Goal: Task Accomplishment & Management: Complete application form

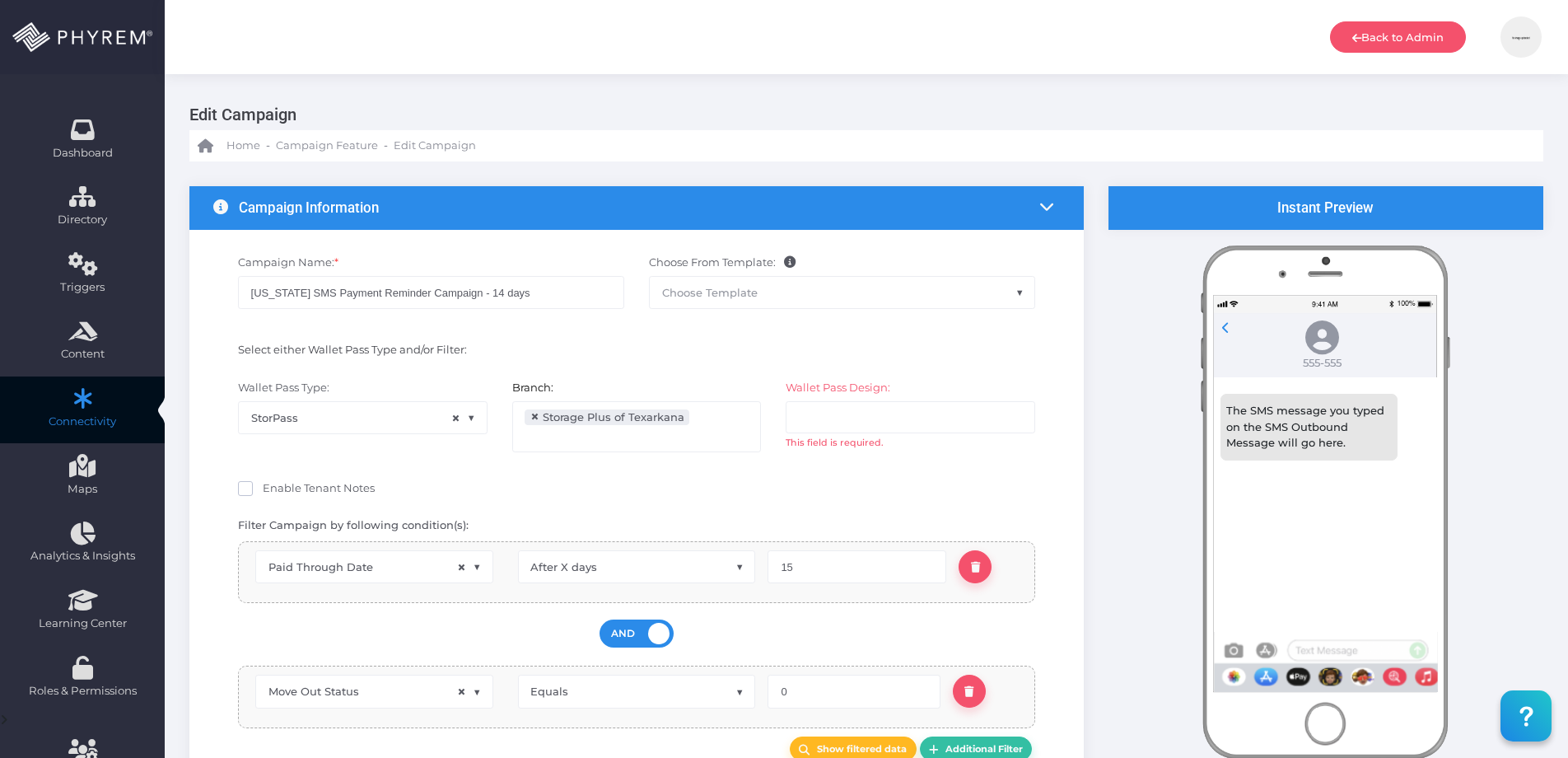
select select "15"
select select "670"
select select
select select "dPaidThru"
select select "after_x_days"
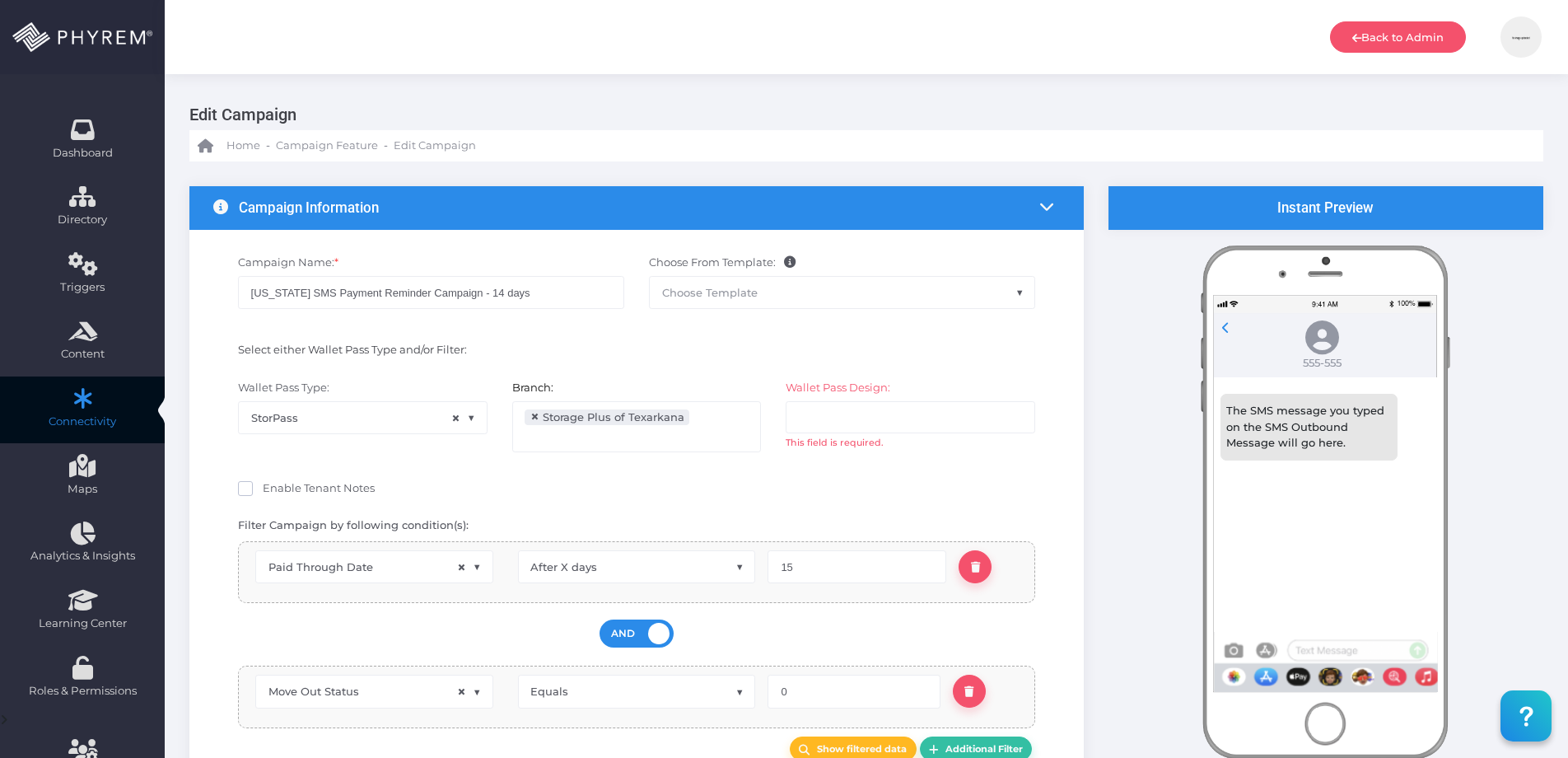
select select "pr_wallet_users.voided"
select select "equals"
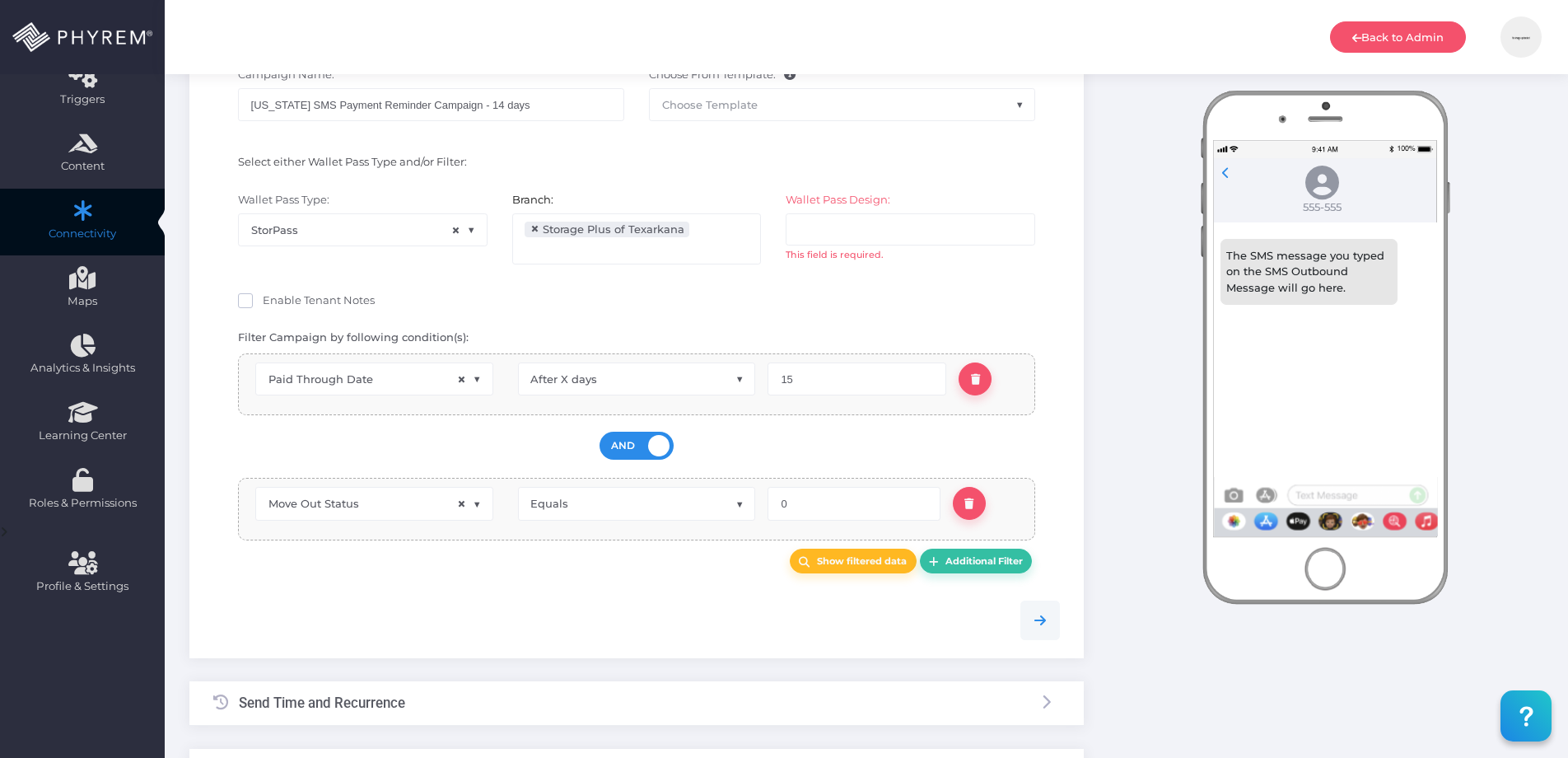
scroll to position [127, 0]
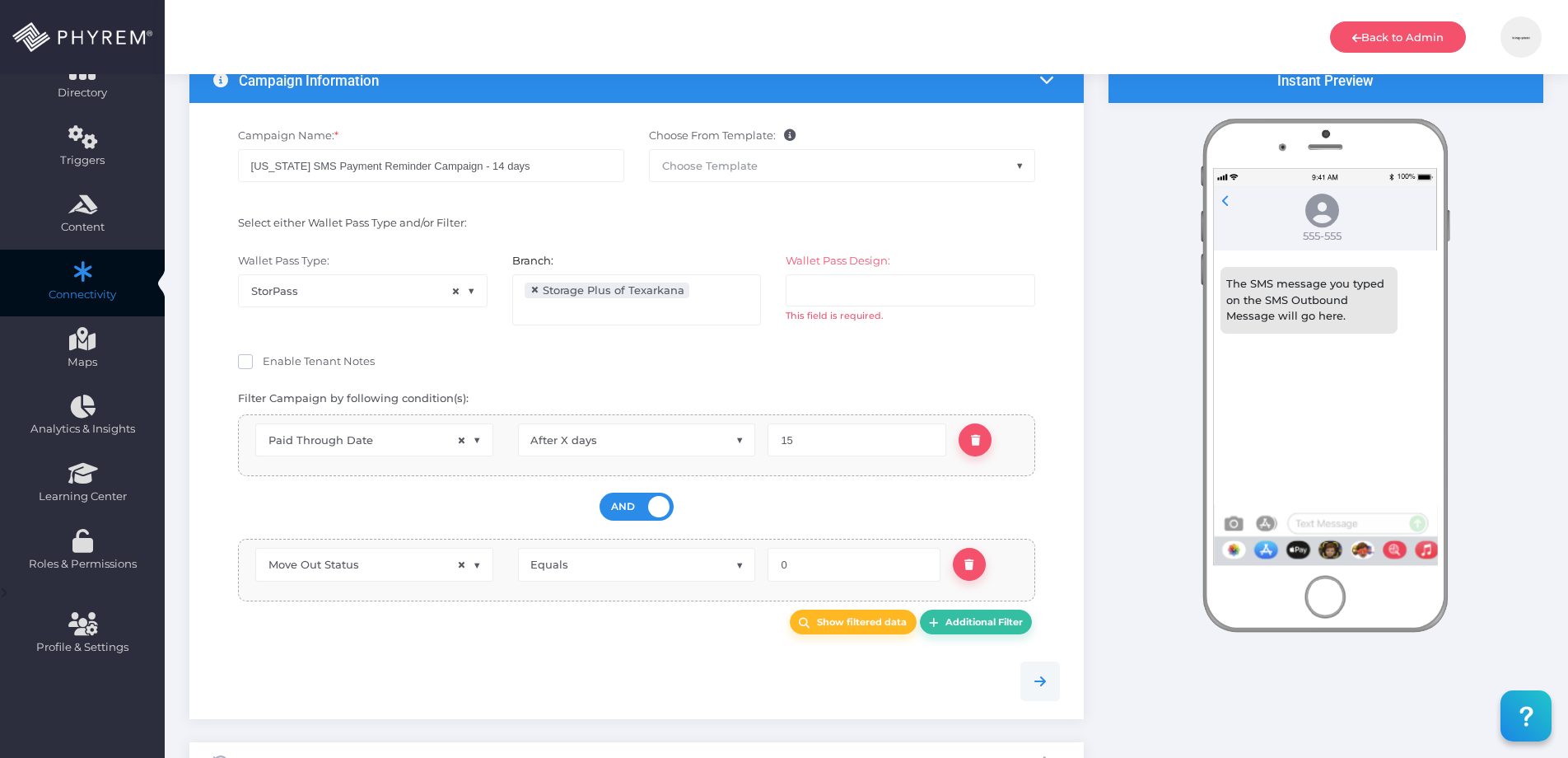
click at [835, 295] on input "search" at bounding box center [863, 289] width 129 height 13
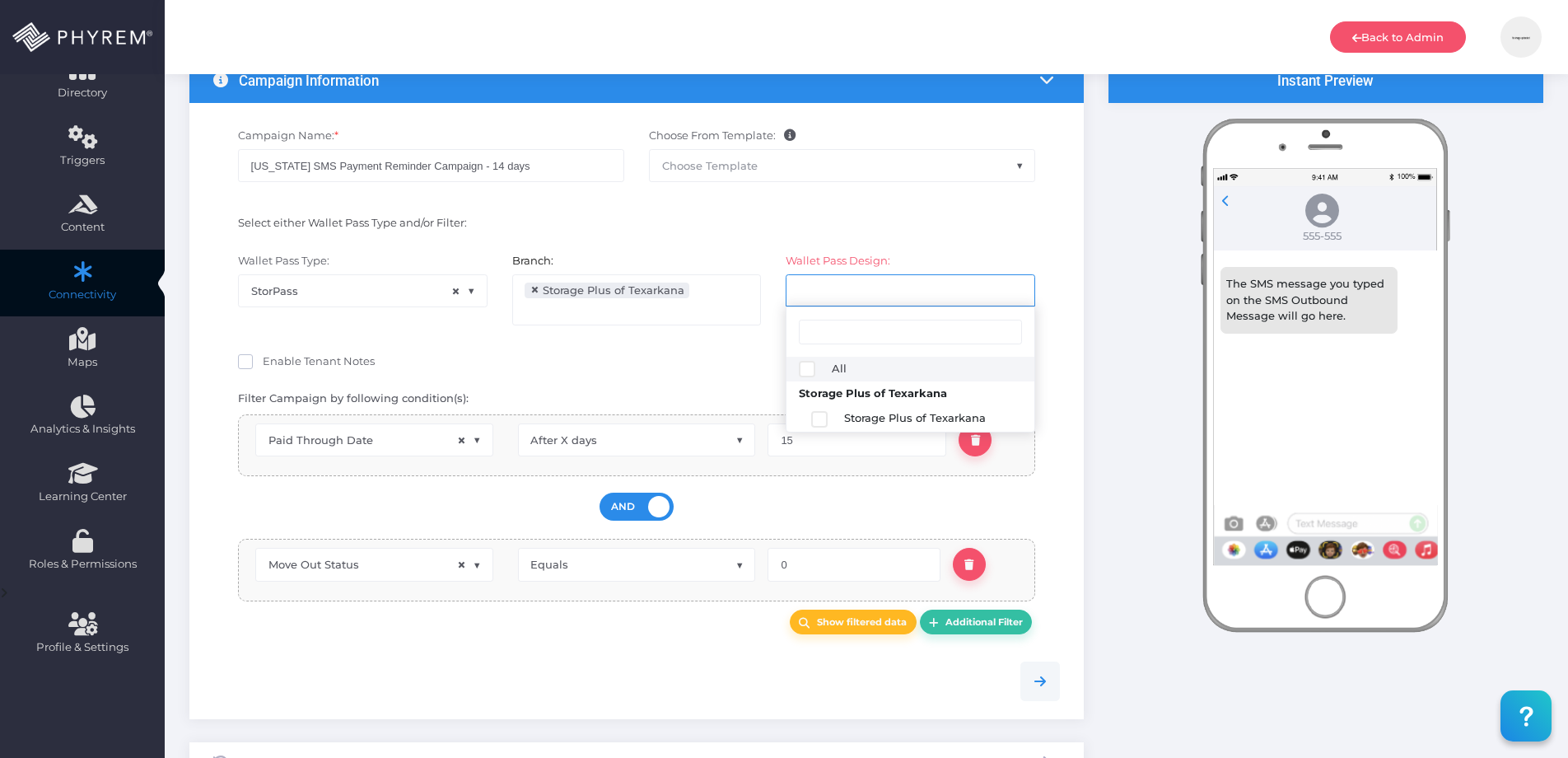
click at [741, 370] on div "Enable Tenant Notes" at bounding box center [637, 363] width 798 height 20
click at [250, 358] on span at bounding box center [245, 362] width 15 height 15
click at [263, 358] on input "Enable Tenant Notes" at bounding box center [268, 359] width 11 height 11
checkbox input "true"
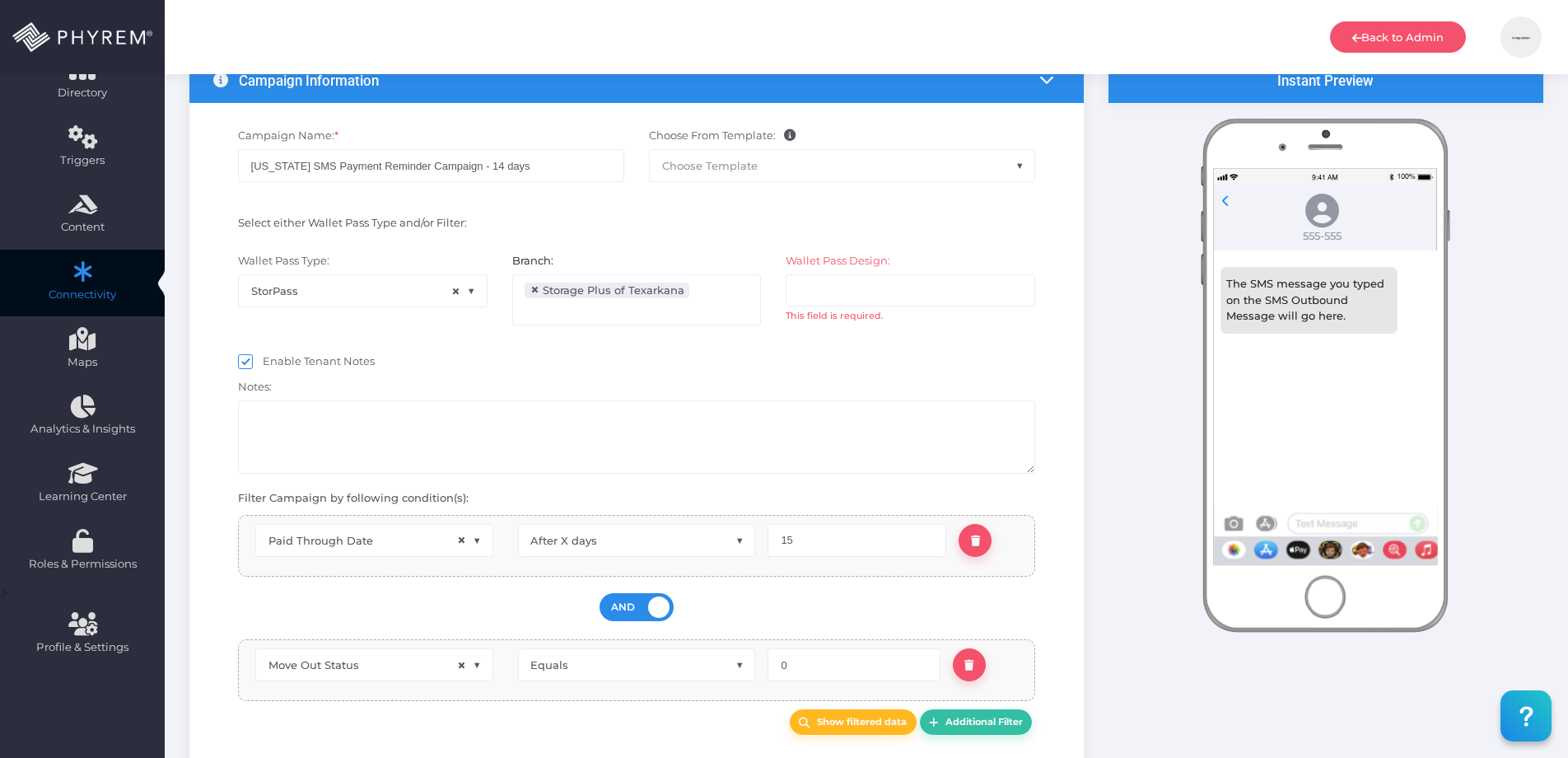
click at [934, 278] on ul at bounding box center [910, 290] width 248 height 31
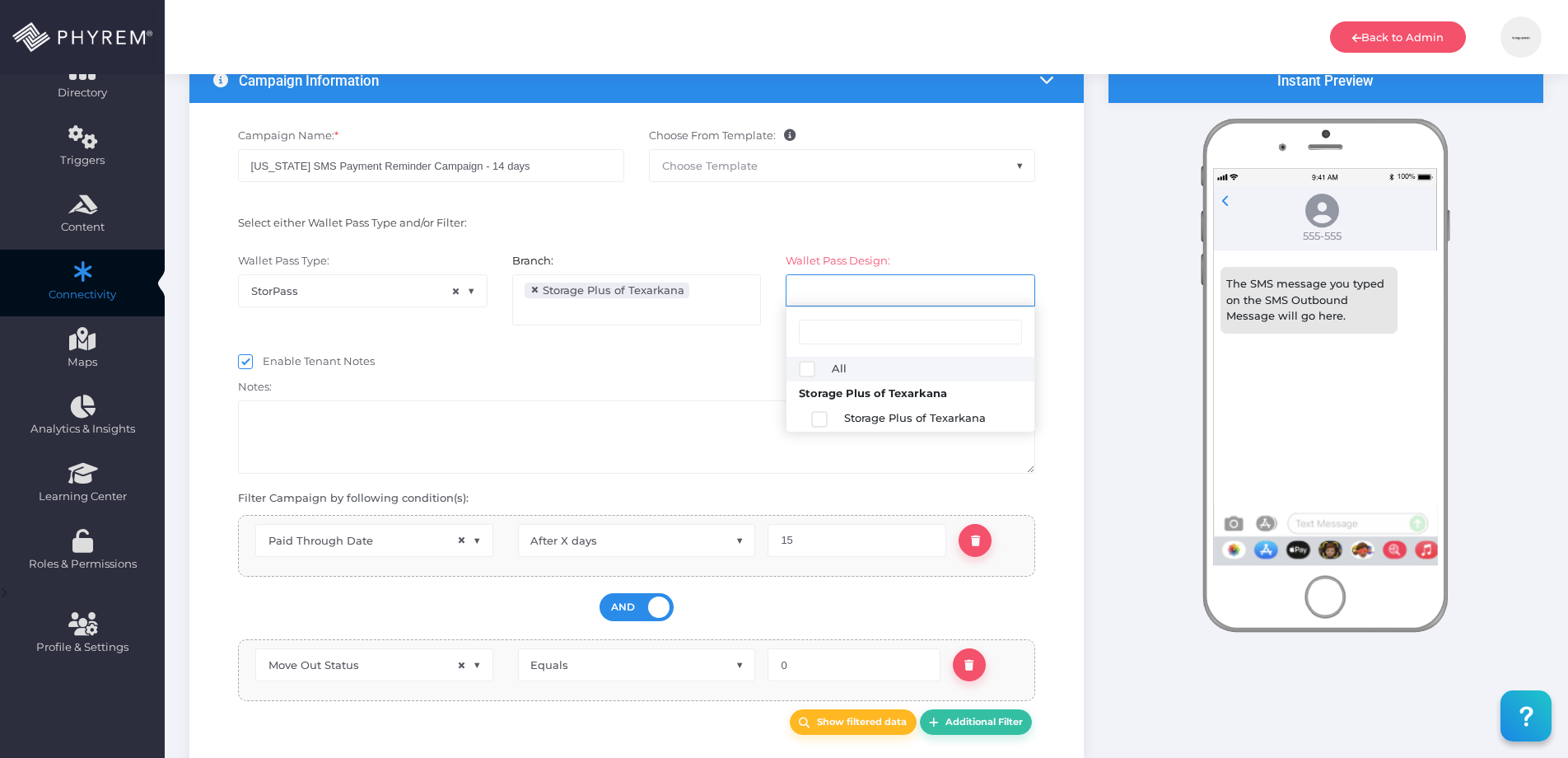
click at [448, 445] on textarea at bounding box center [637, 437] width 798 height 73
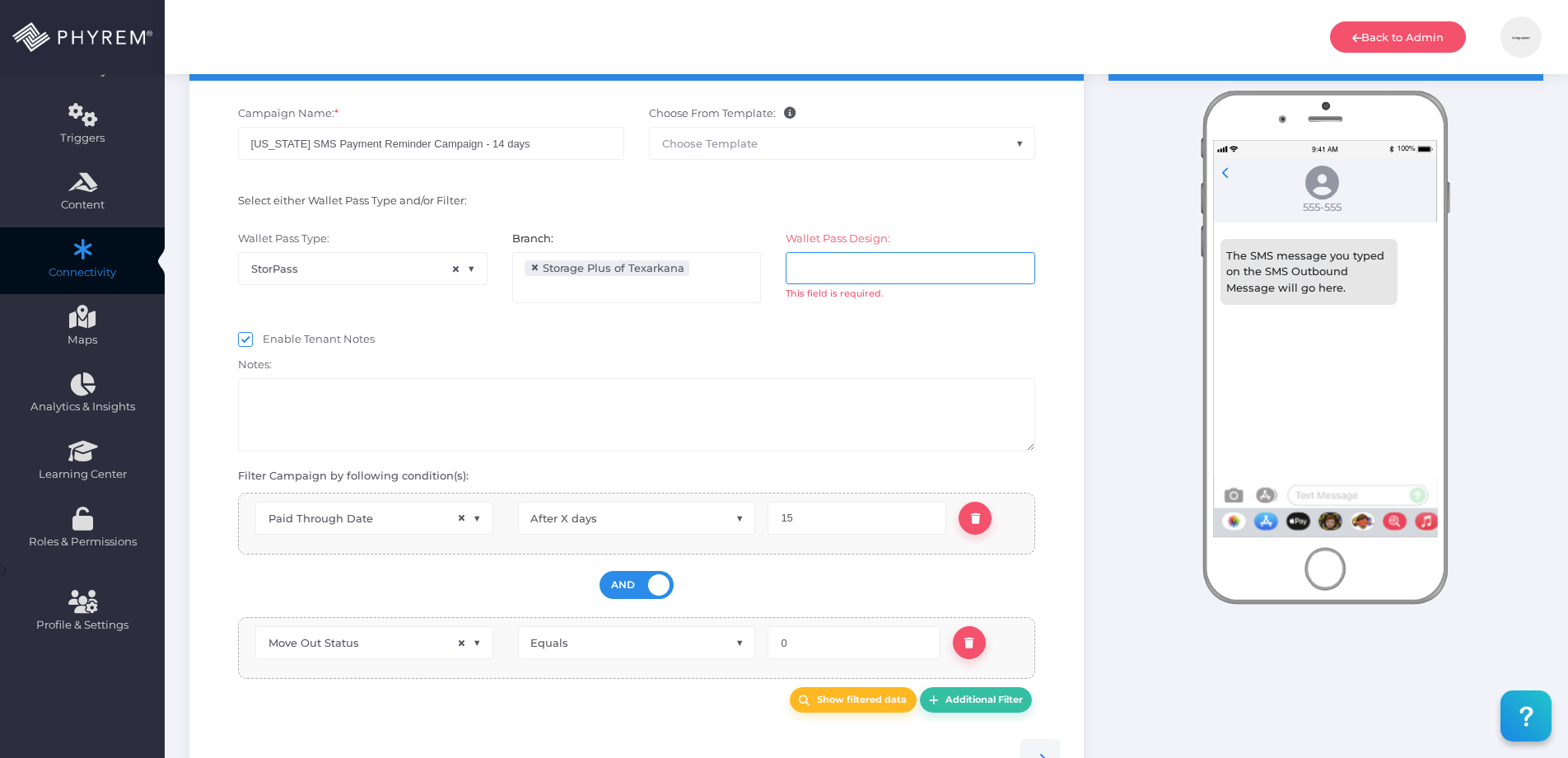
scroll to position [151, 0]
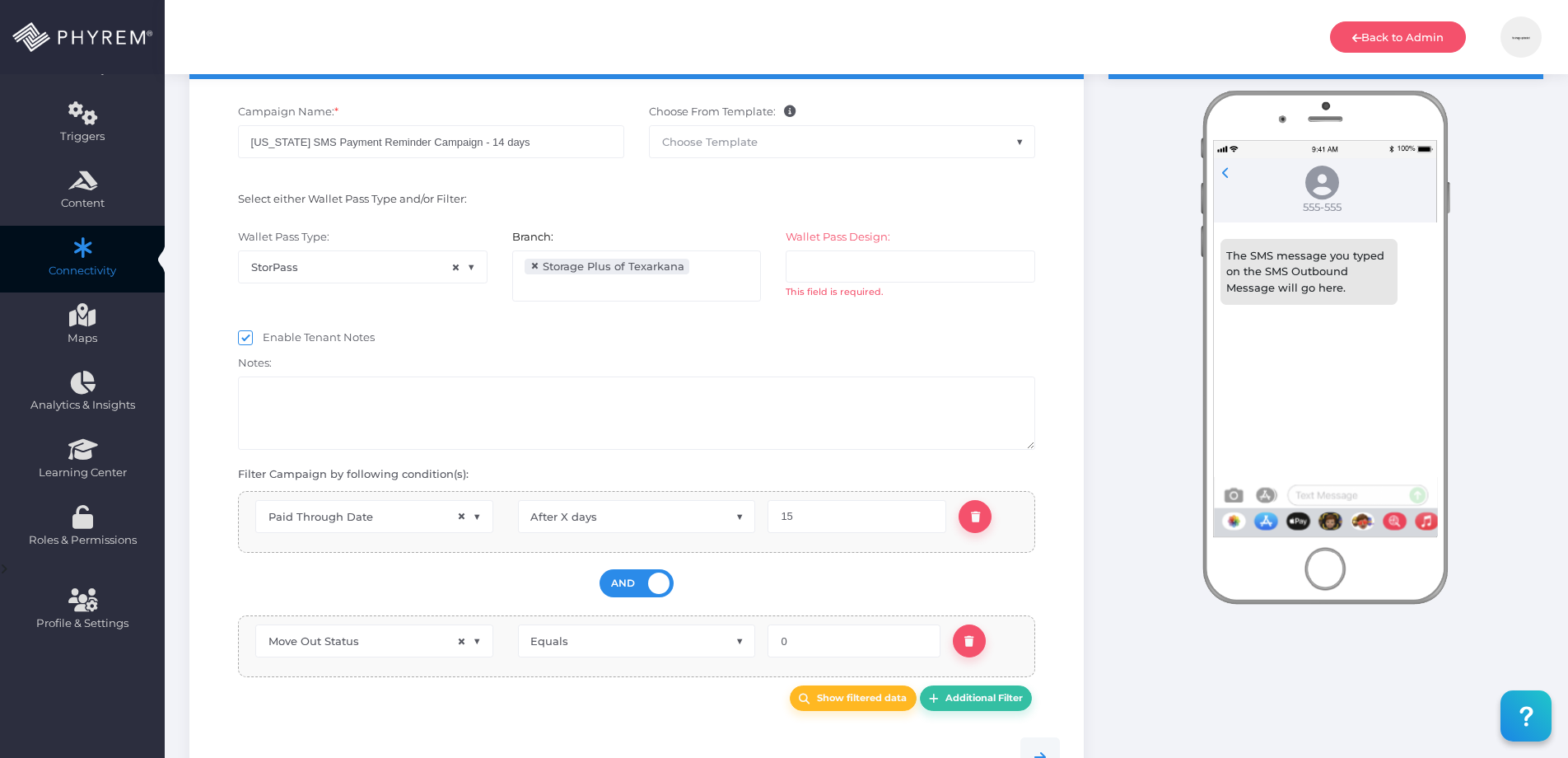
click at [797, 287] on span "This field is required." at bounding box center [834, 291] width 98 height 12
click at [803, 276] on ul at bounding box center [910, 266] width 248 height 31
select select "2196"
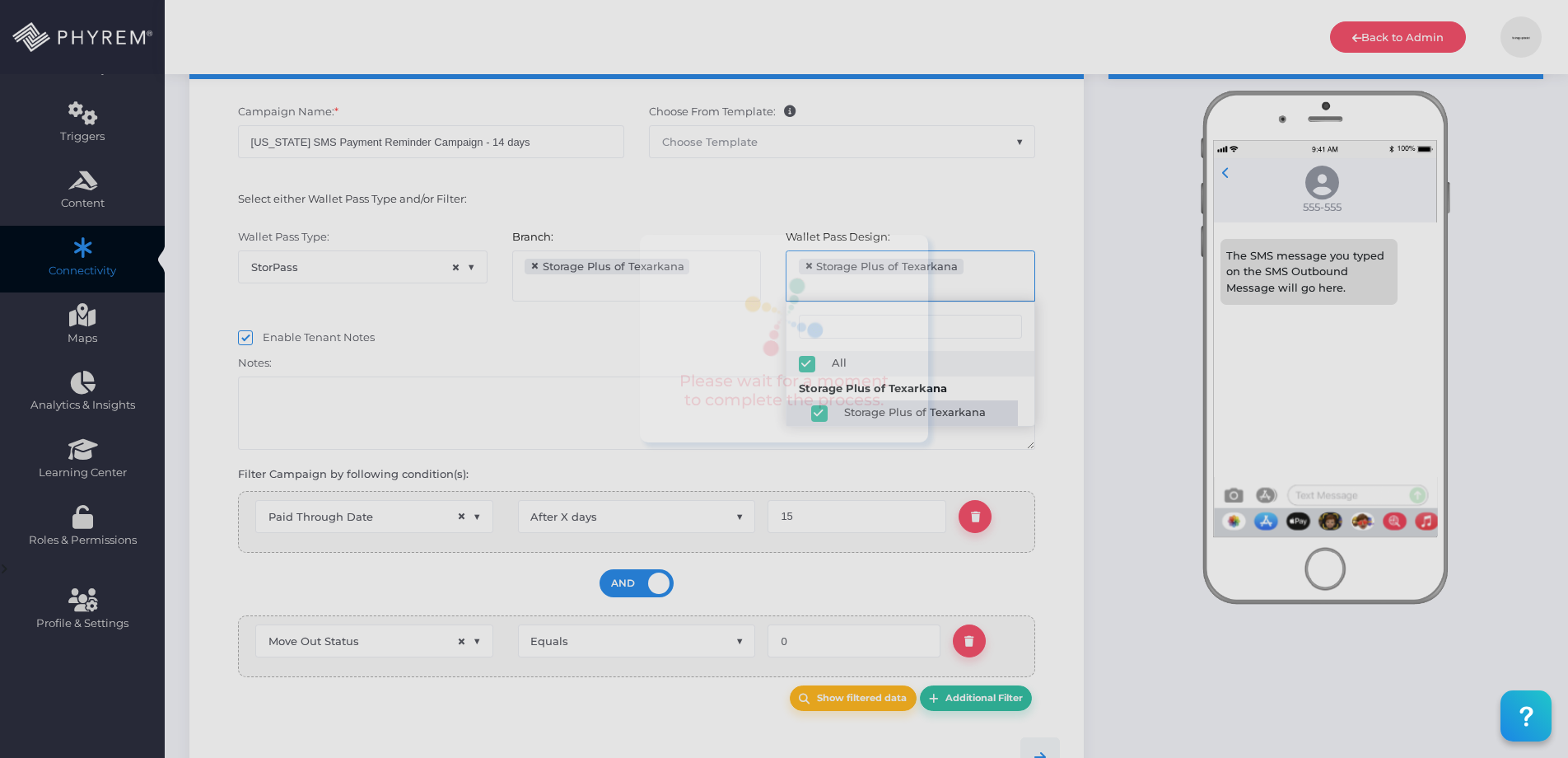
scroll to position [27, 0]
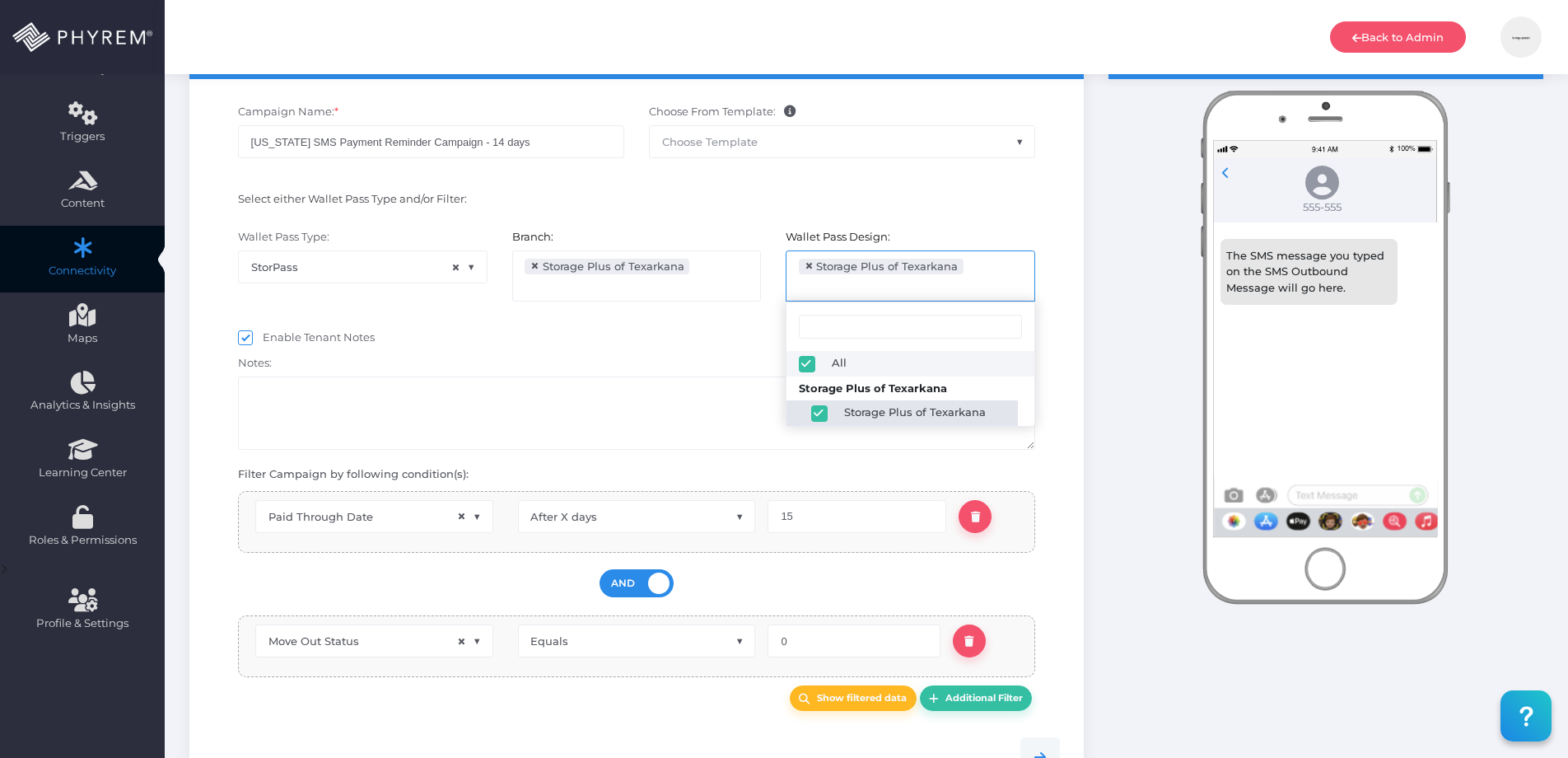
click at [702, 338] on div "Enable Tenant Notes" at bounding box center [637, 340] width 798 height 20
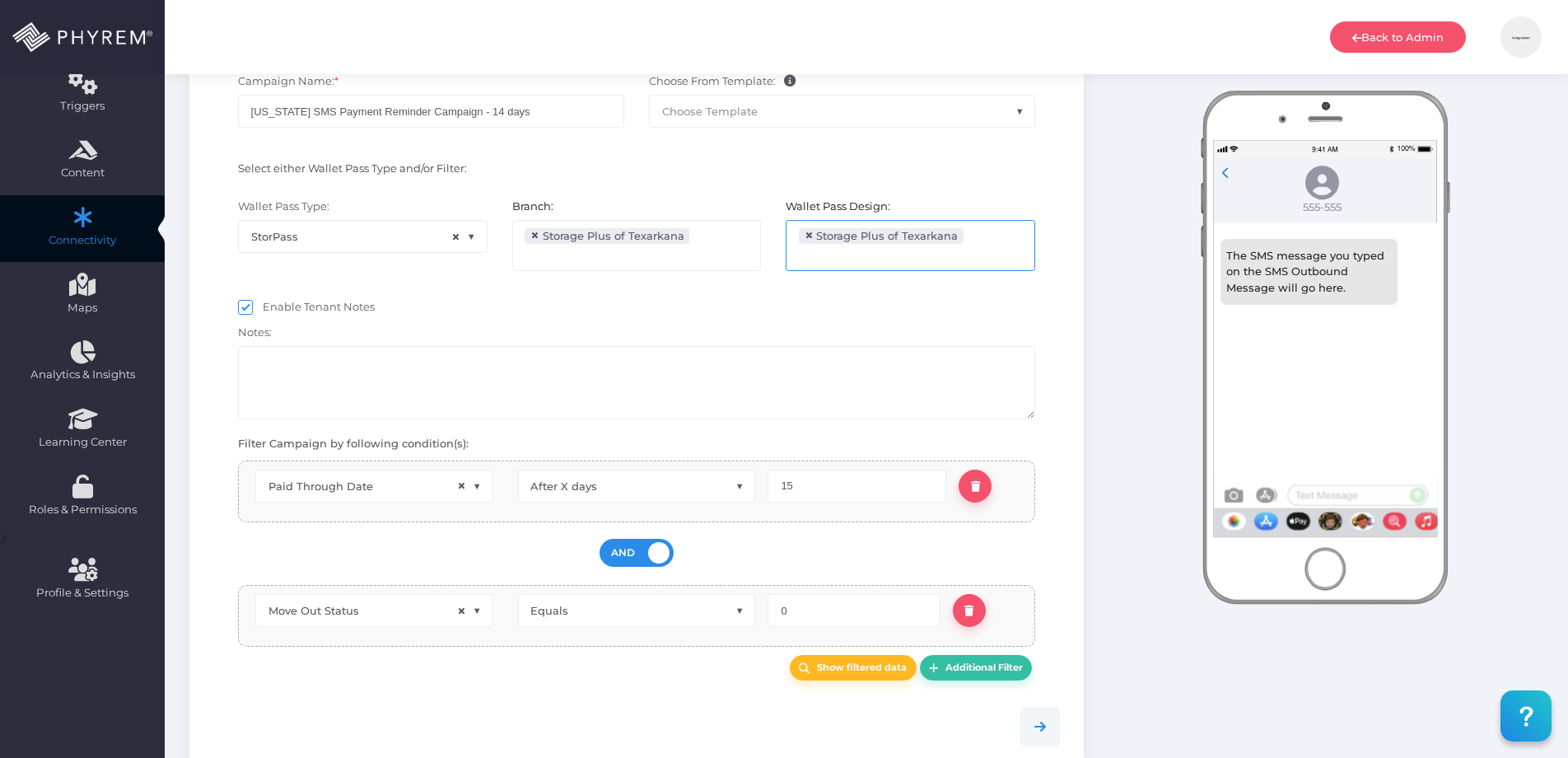
scroll to position [175, 0]
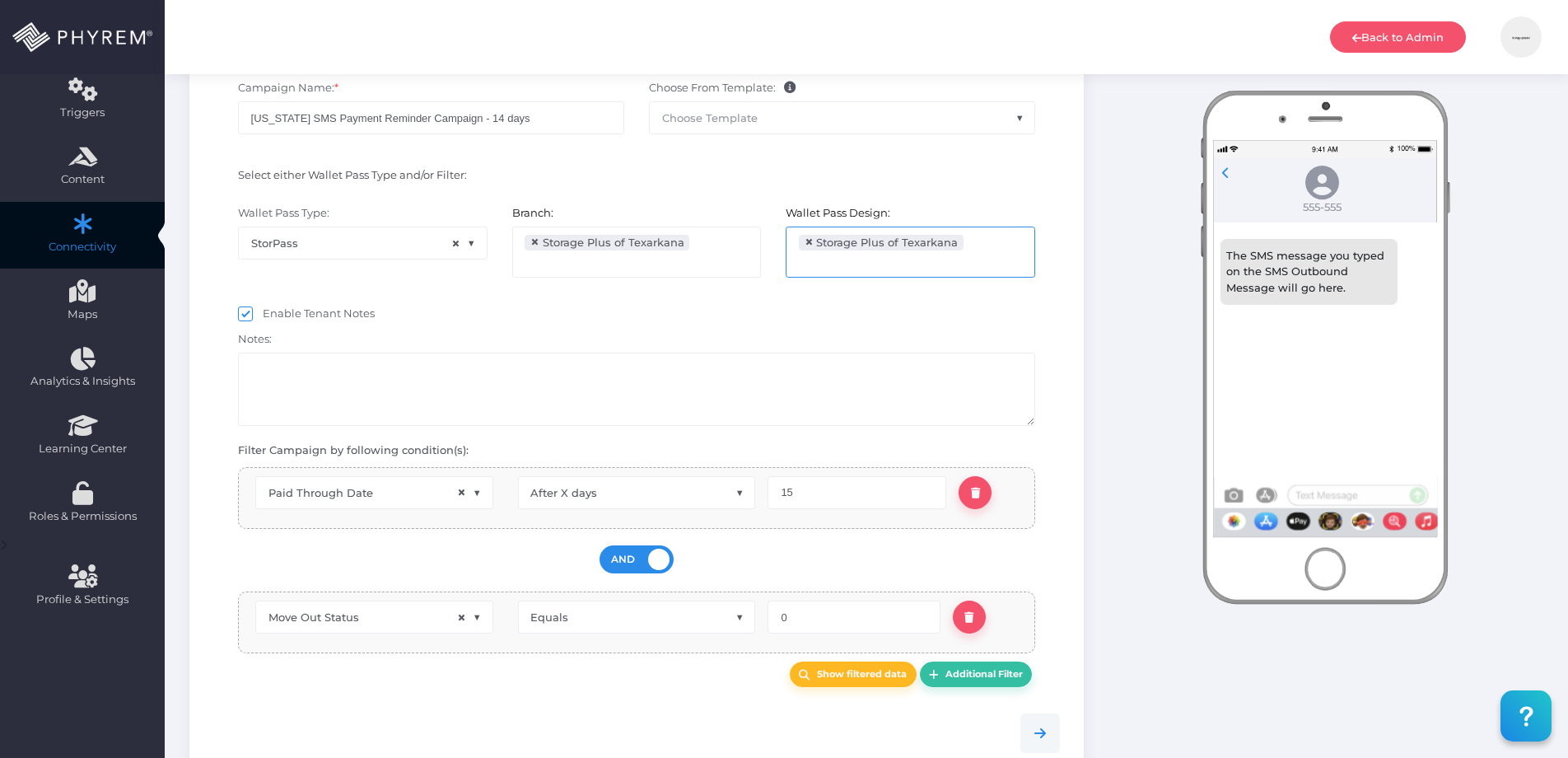
click at [807, 242] on span "×" at bounding box center [809, 242] width 9 height 0
select select
click at [692, 331] on div "Notes:" at bounding box center [636, 376] width 823 height 101
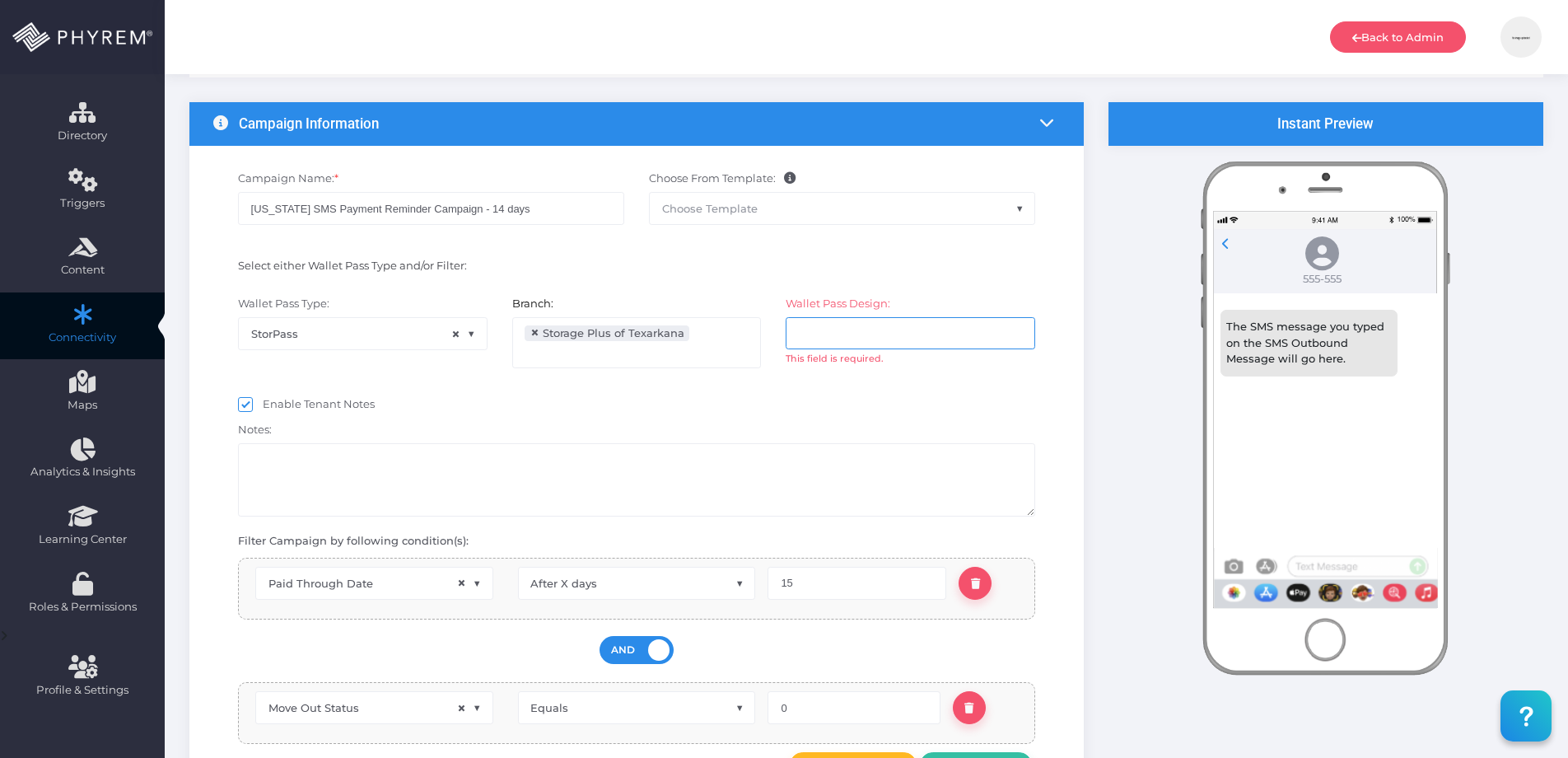
scroll to position [85, 0]
click at [250, 403] on span at bounding box center [245, 404] width 15 height 15
click at [263, 403] on input "Enable Tenant Notes" at bounding box center [268, 401] width 11 height 11
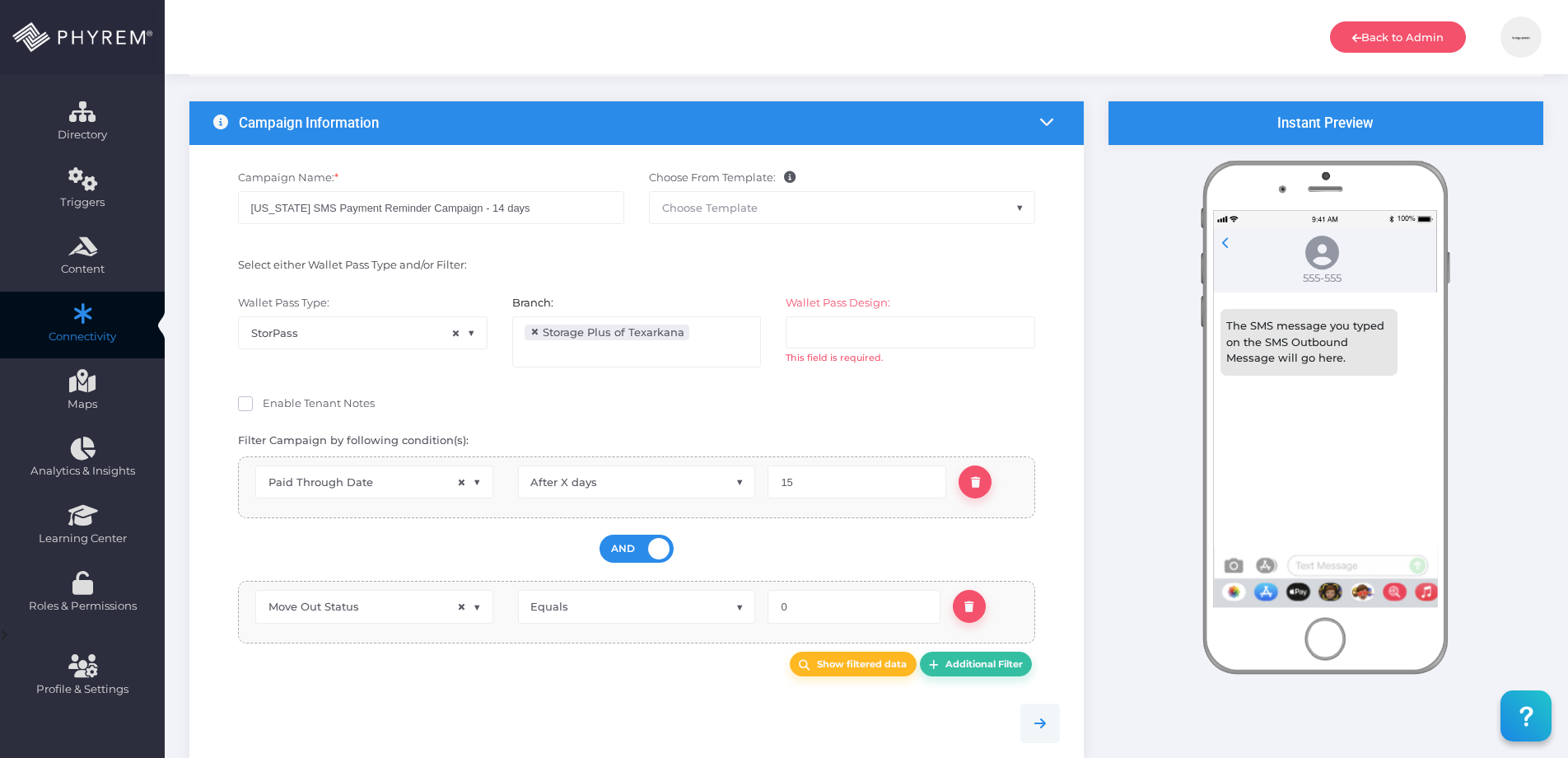
click at [250, 403] on span at bounding box center [245, 404] width 15 height 15
click at [263, 403] on input "Enable Tenant Notes" at bounding box center [268, 401] width 11 height 11
checkbox input "true"
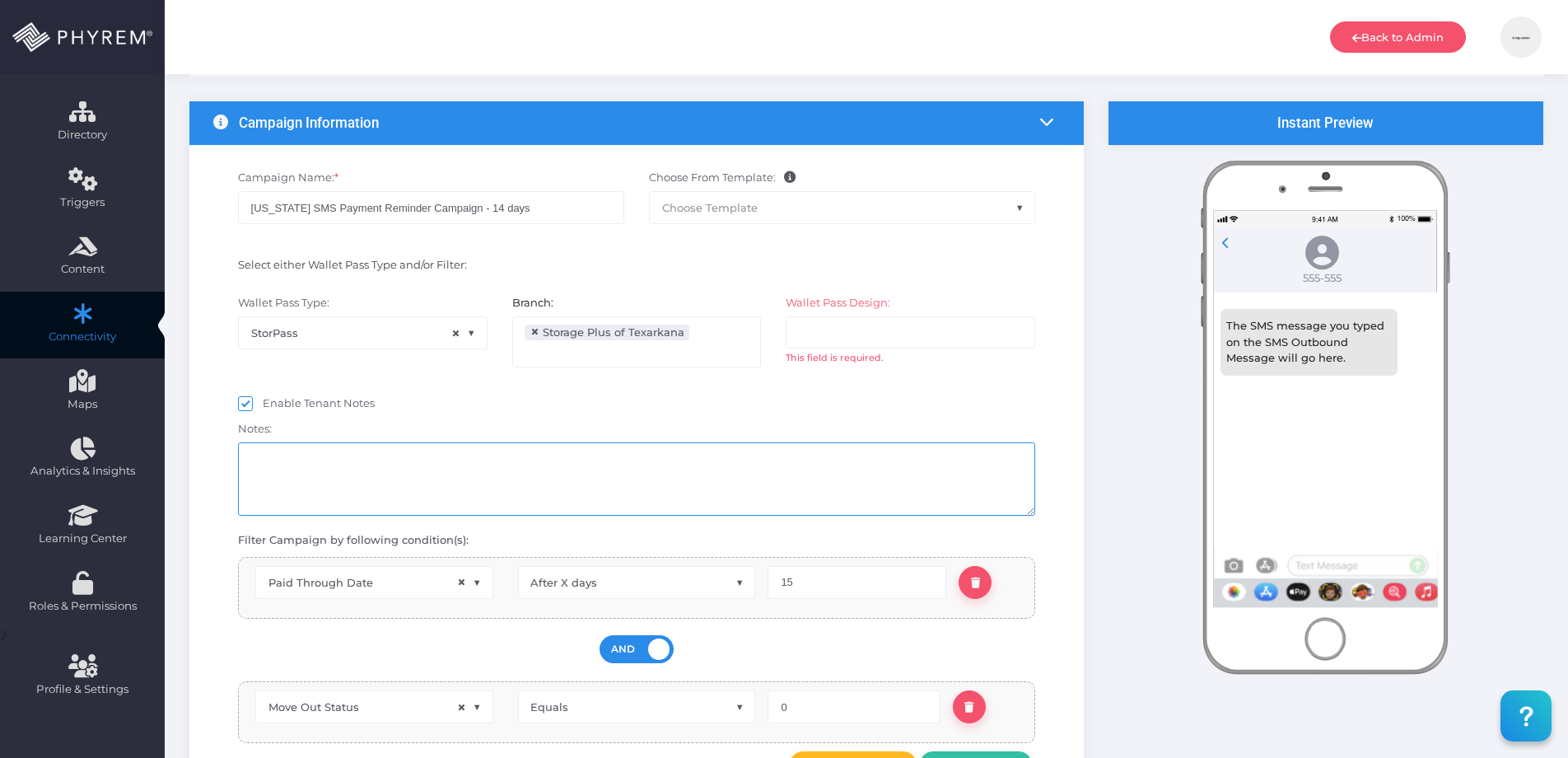
click at [349, 484] on textarea at bounding box center [637, 479] width 798 height 73
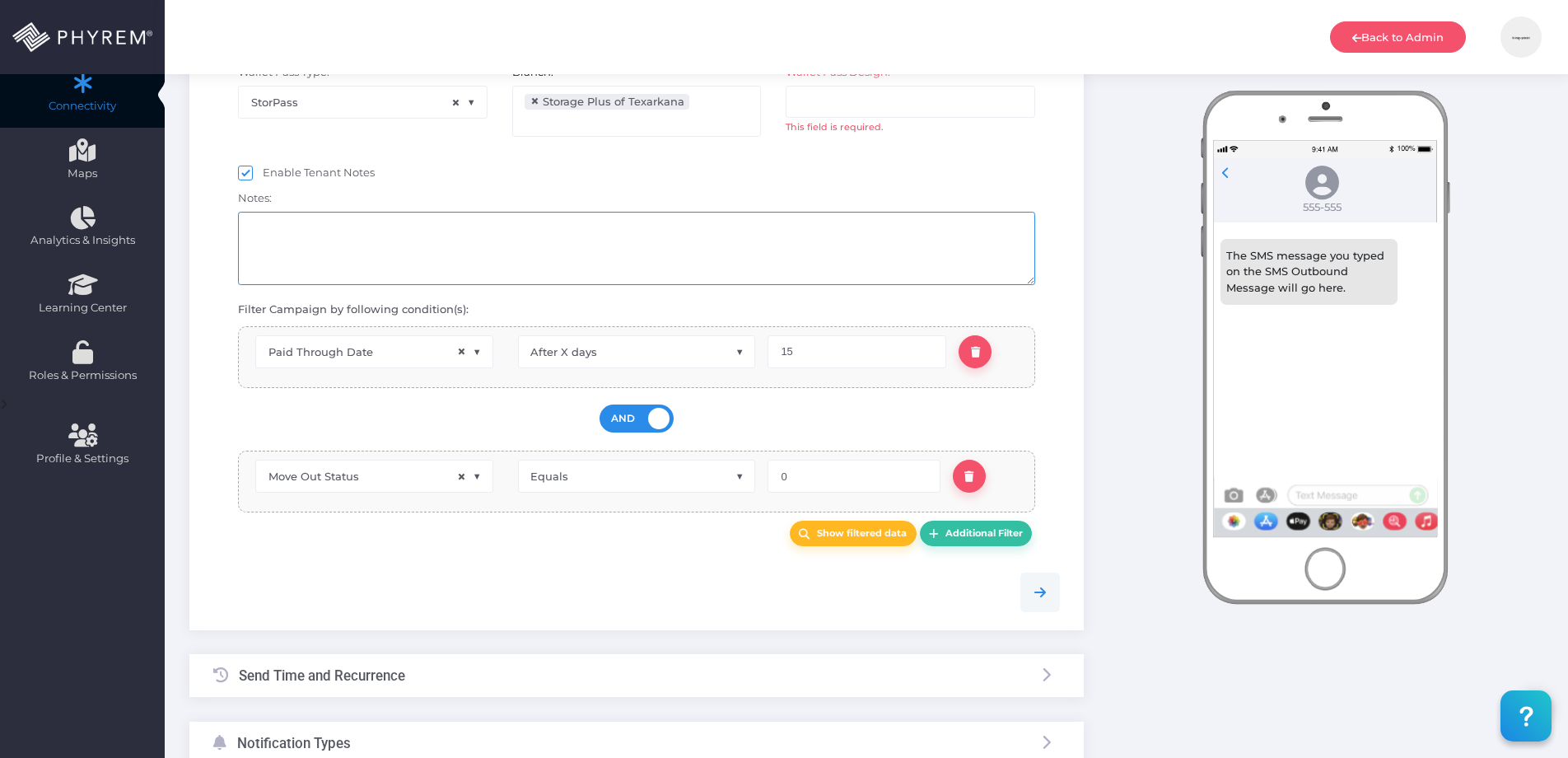
scroll to position [281, 0]
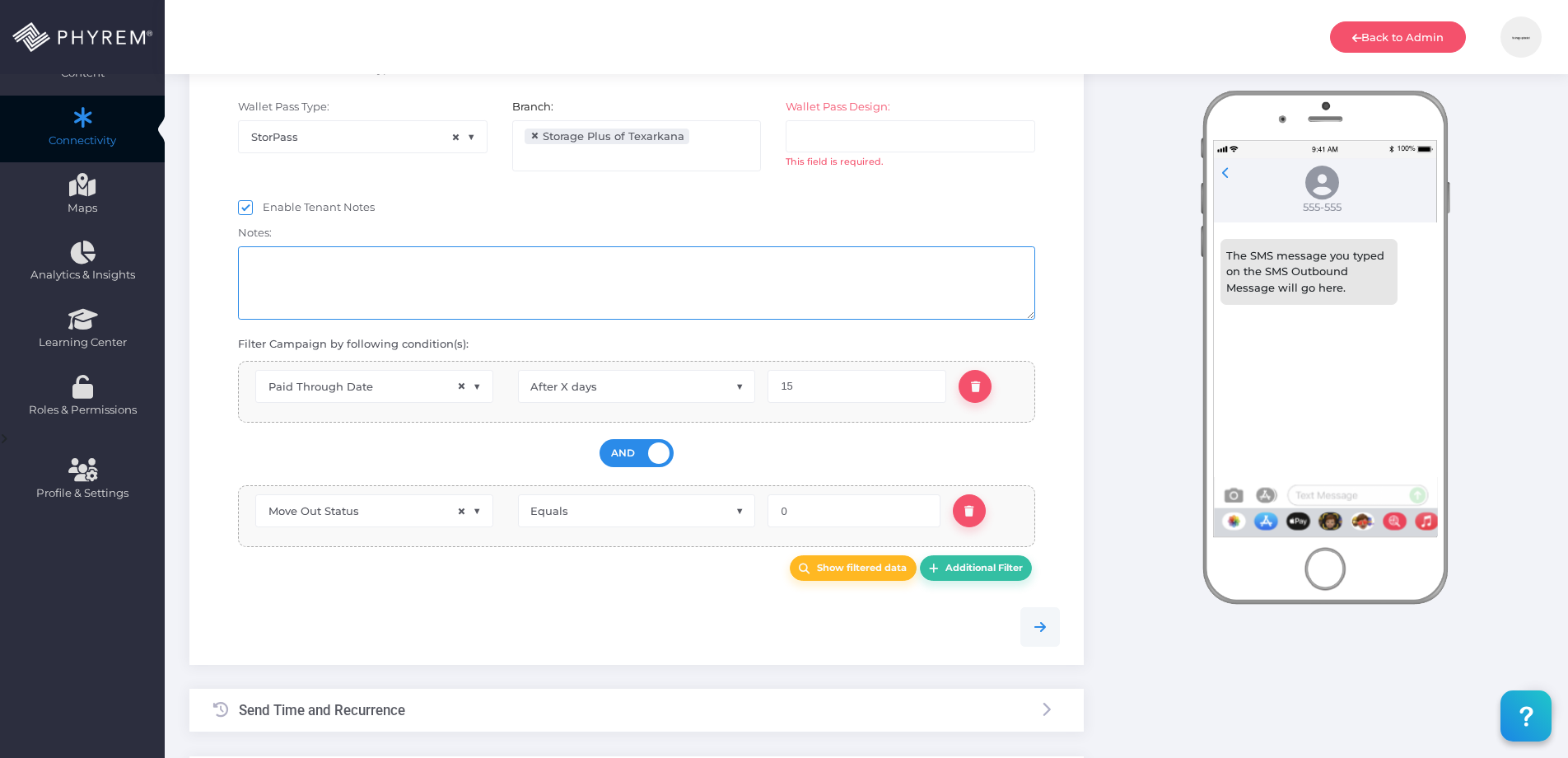
click at [428, 299] on textarea at bounding box center [637, 283] width 798 height 73
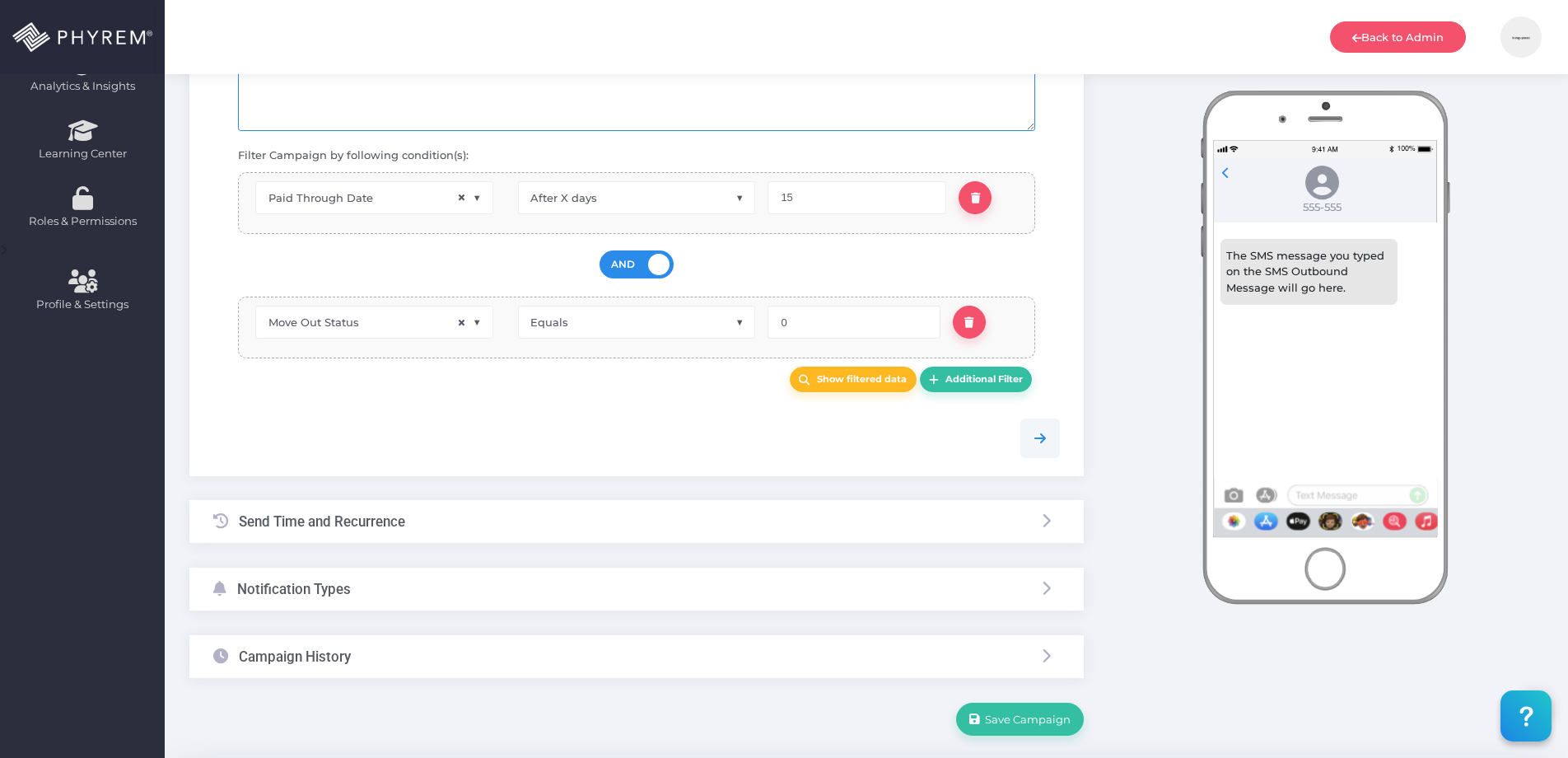
scroll to position [521, 0]
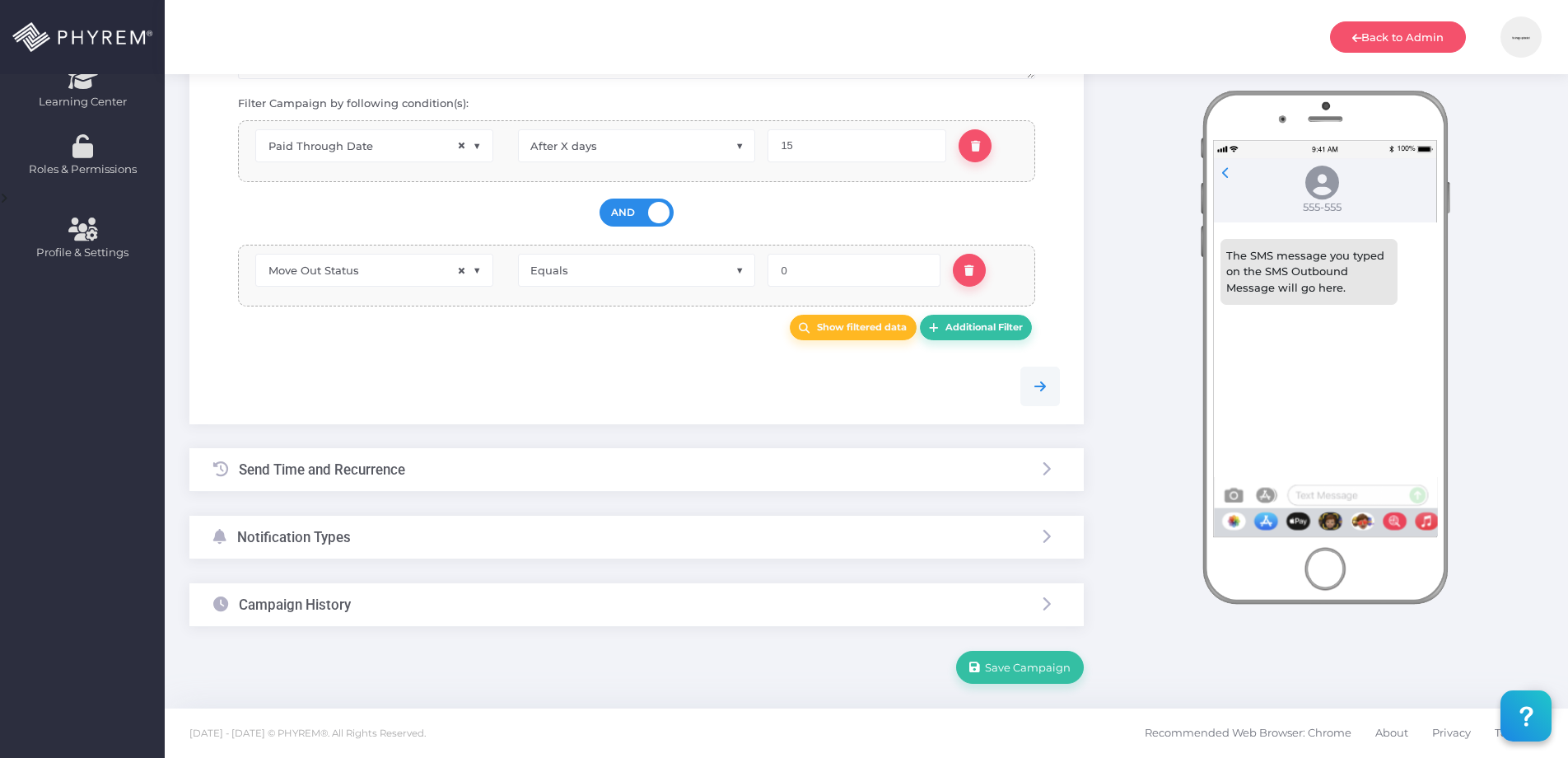
click at [449, 553] on div "Notification Types" at bounding box center [636, 537] width 894 height 44
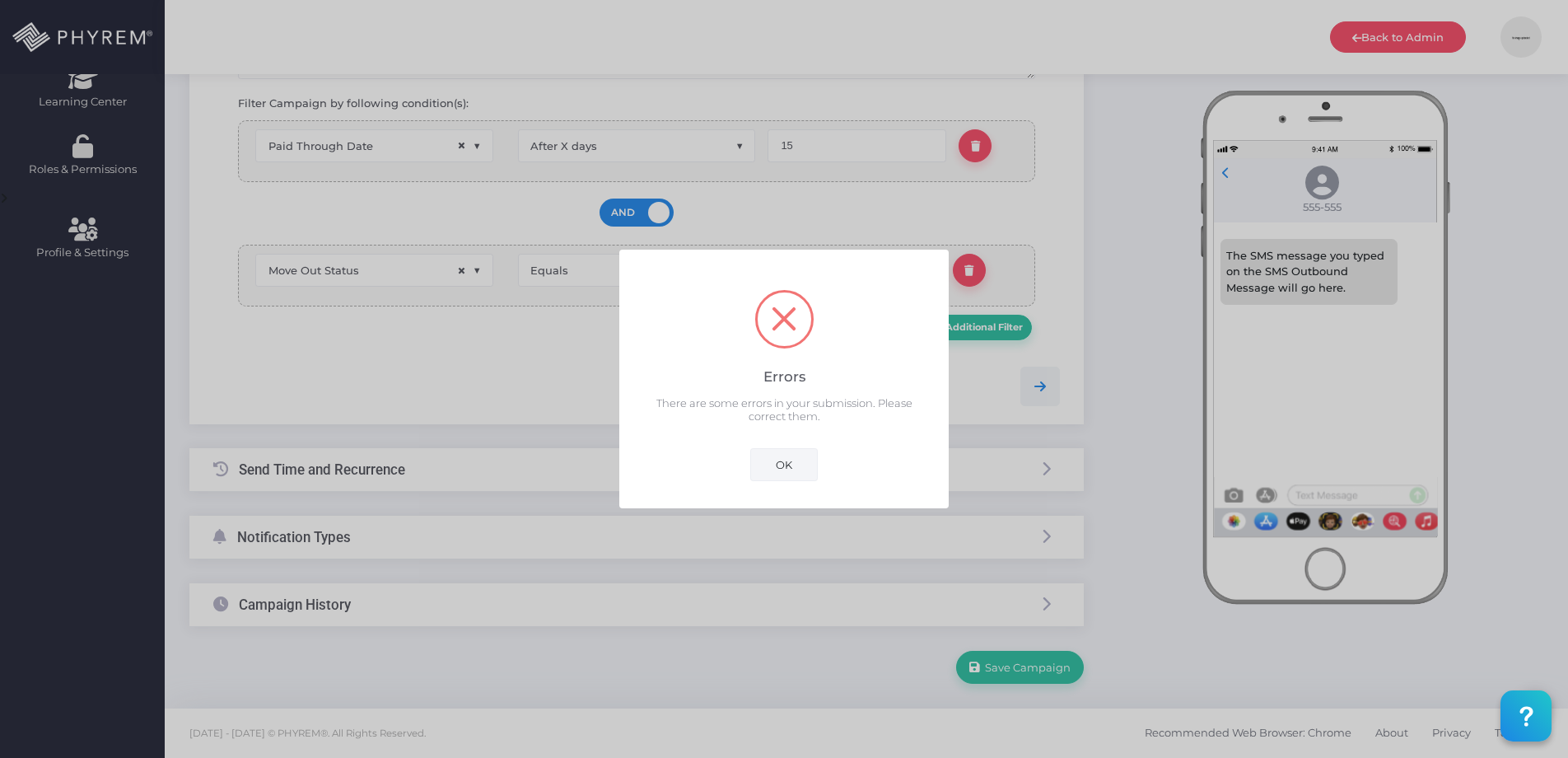
click at [788, 471] on button "OK" at bounding box center [784, 464] width 68 height 33
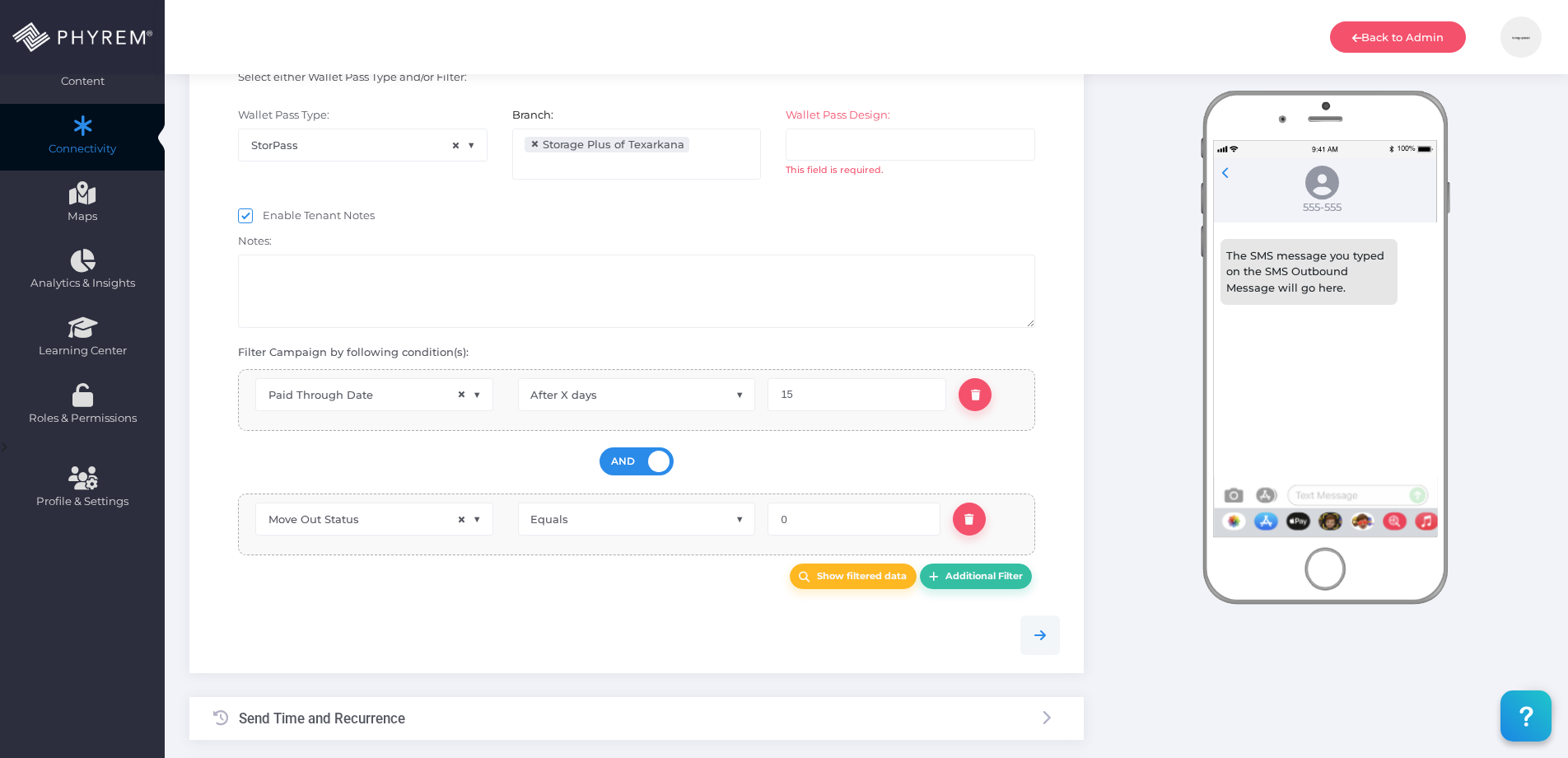
scroll to position [275, 0]
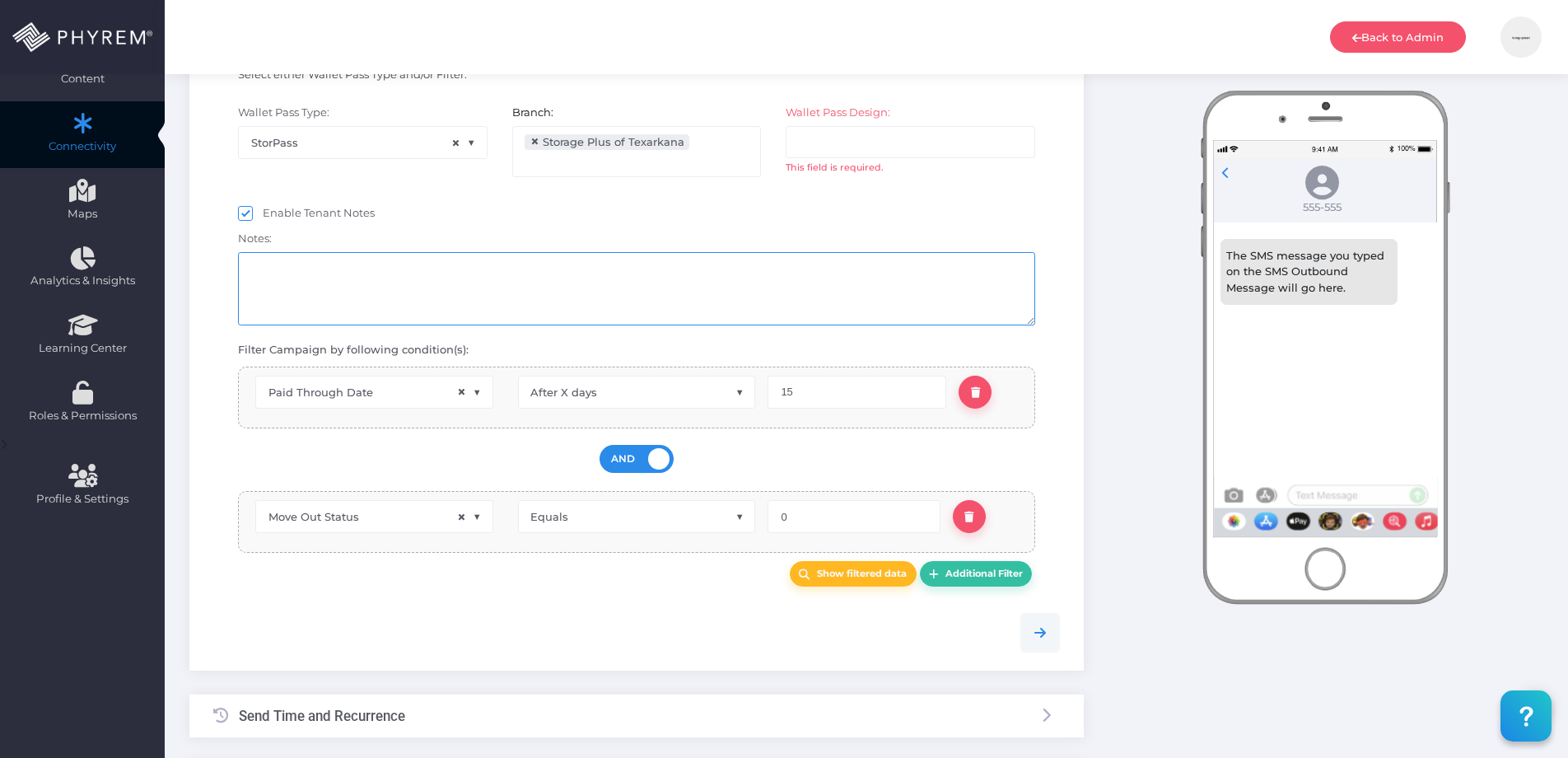
click at [434, 275] on textarea at bounding box center [637, 288] width 798 height 73
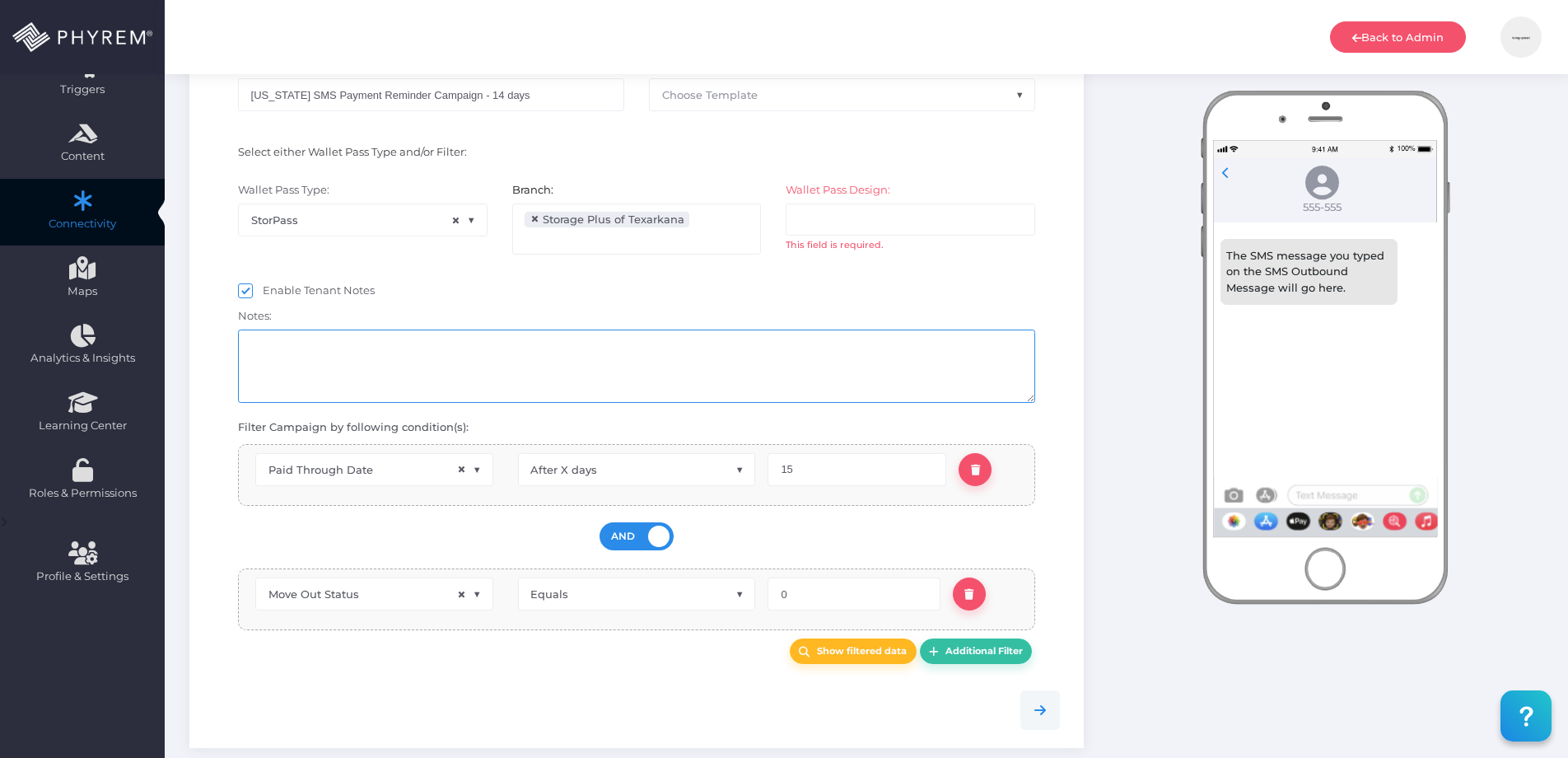
scroll to position [191, 0]
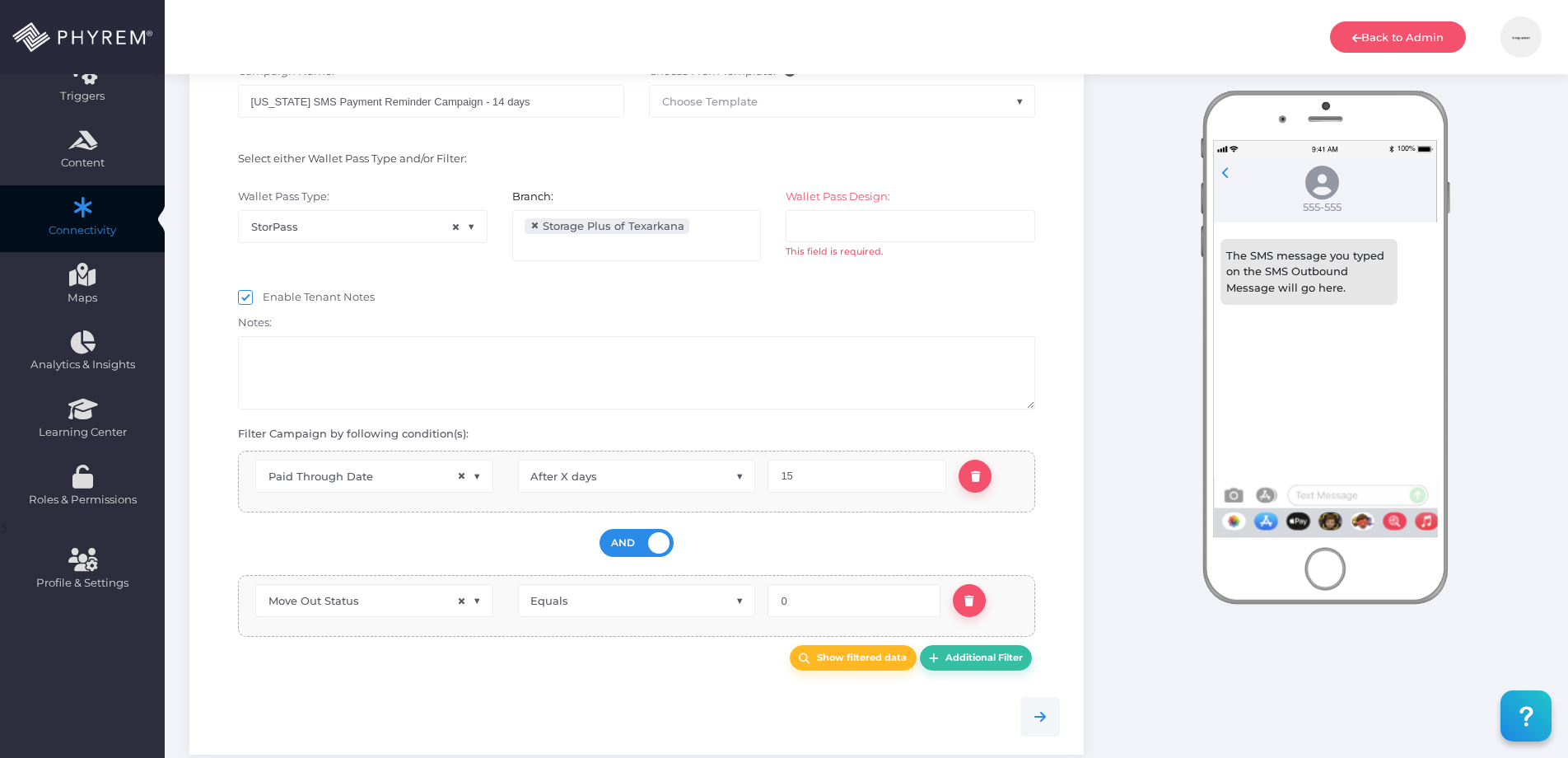
click at [423, 291] on div "Enable Tenant Notes" at bounding box center [637, 299] width 798 height 20
click at [342, 353] on textarea at bounding box center [637, 373] width 798 height 73
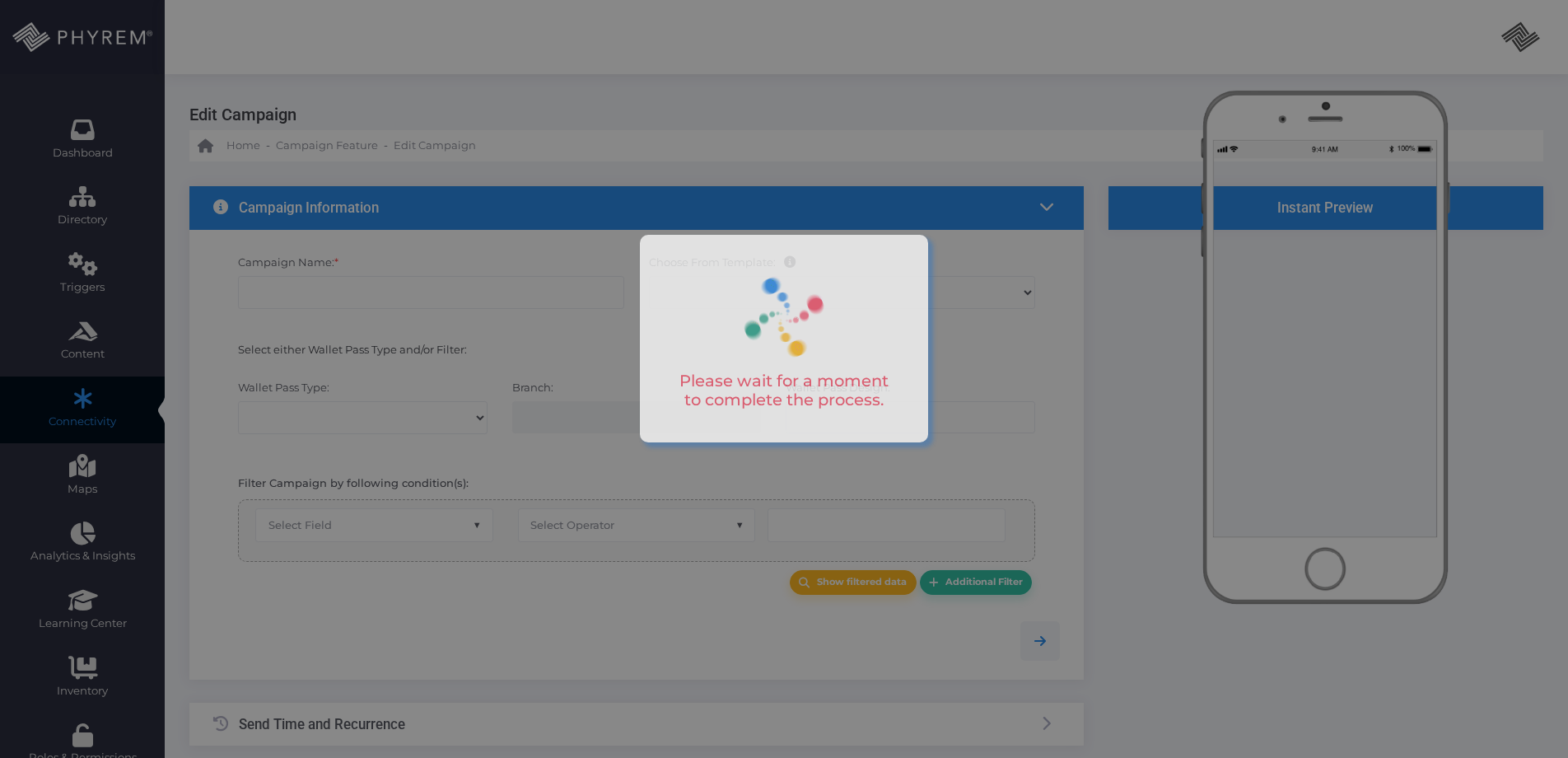
scroll to position [191, 0]
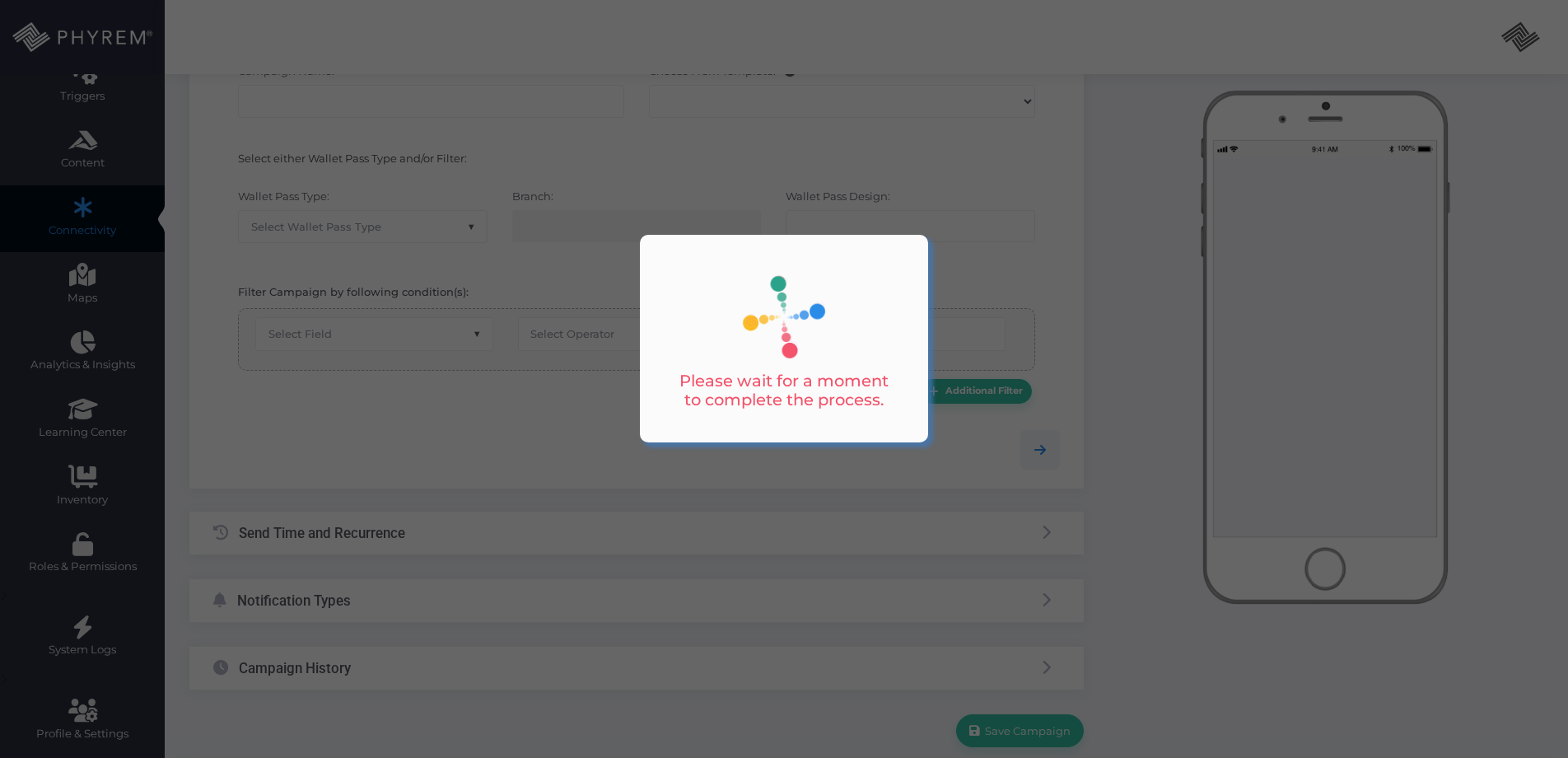
type input "[US_STATE] SMS Payment Reminder Campaign - 14 days"
select select "15"
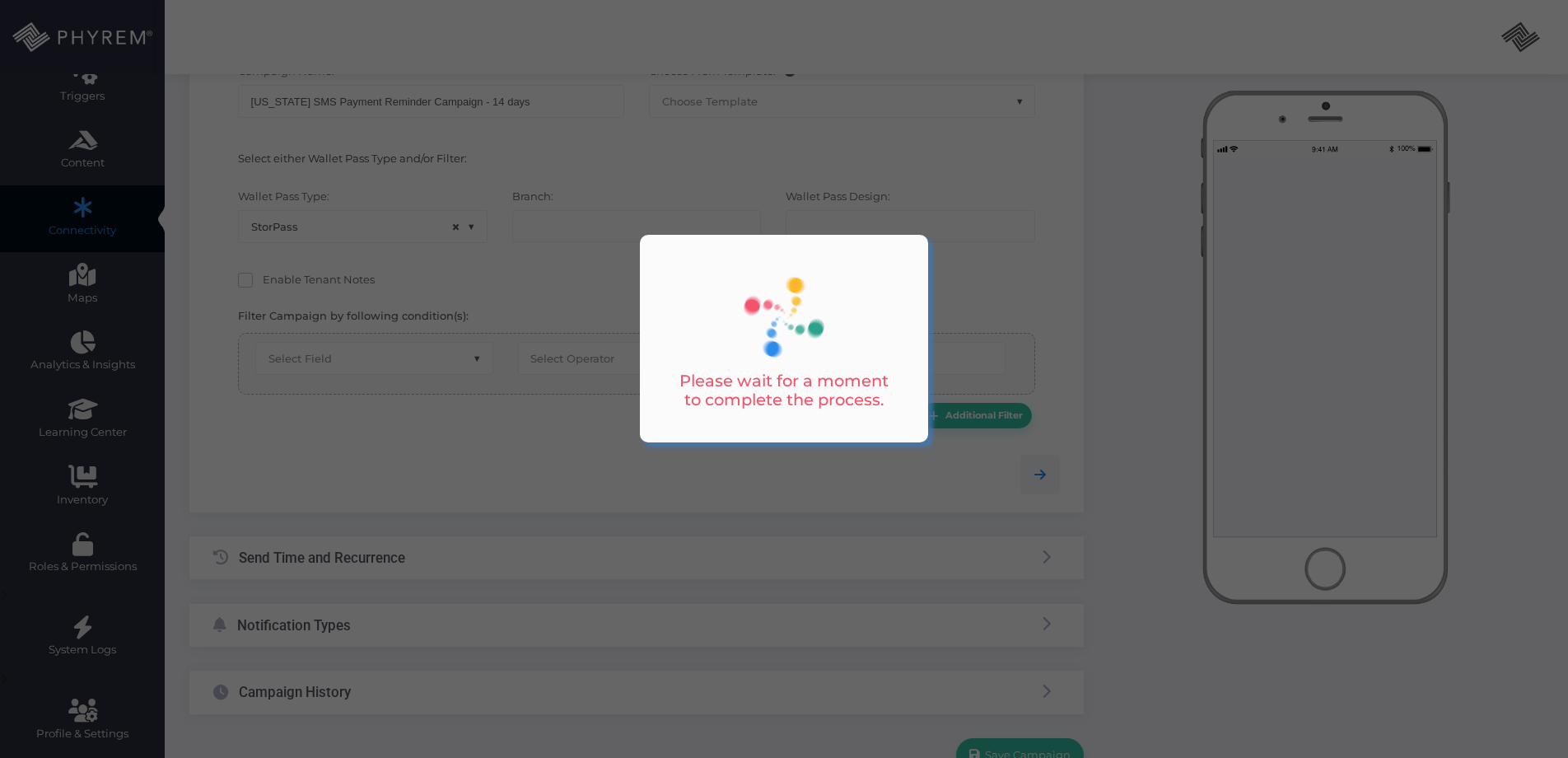
select select "670"
select select "after_x_days"
select select "2196"
select select "dPaidThru"
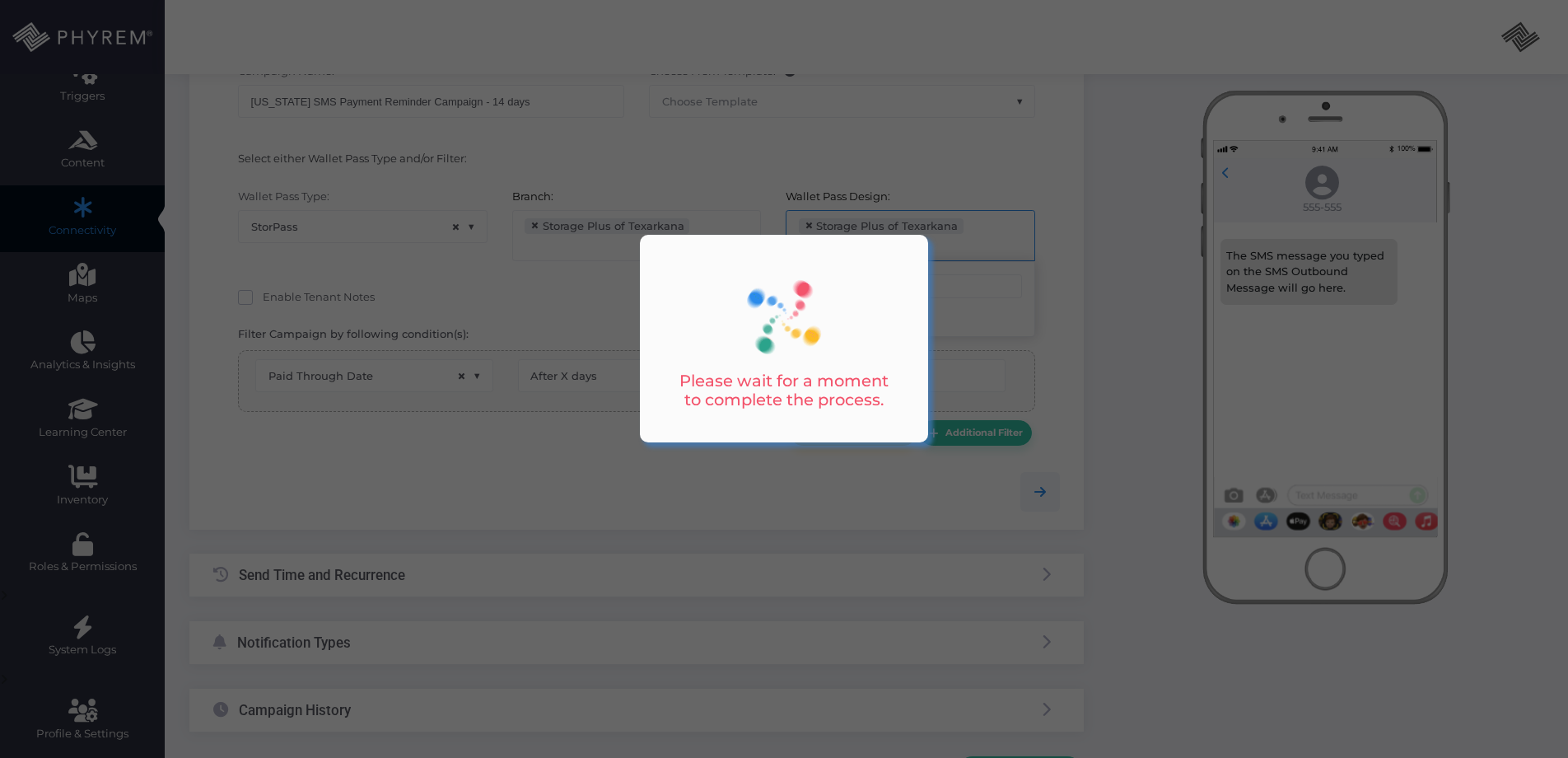
type input "15"
select select "pr_wallet_users.voided"
select select "equals"
